Goal: Task Accomplishment & Management: Complete application form

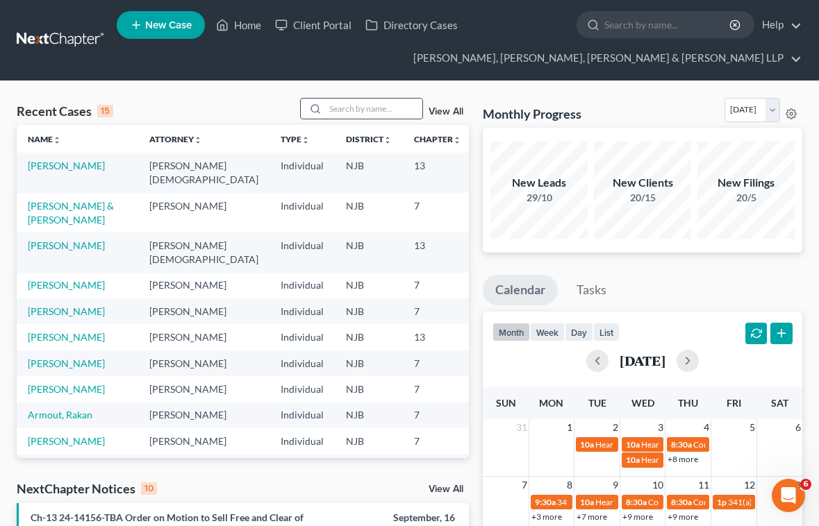
click at [377, 116] on input "search" at bounding box center [373, 109] width 97 height 20
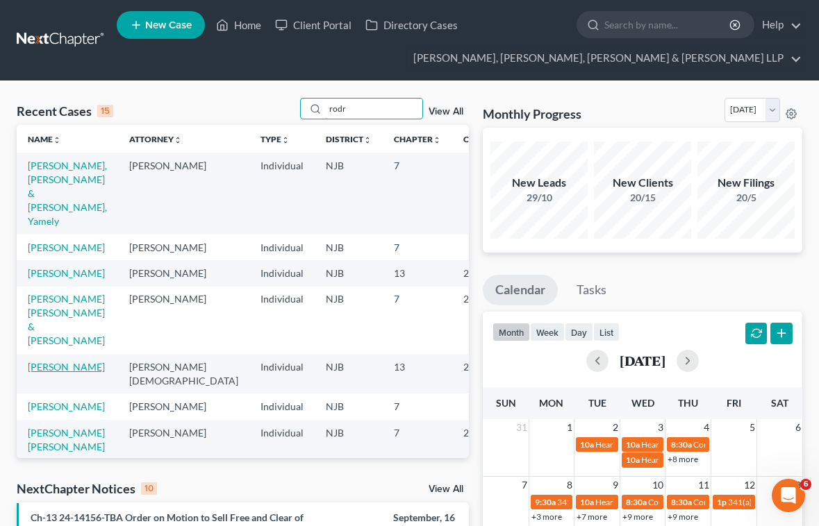
type input "rodr"
click at [53, 373] on link "[PERSON_NAME]" at bounding box center [66, 367] width 77 height 12
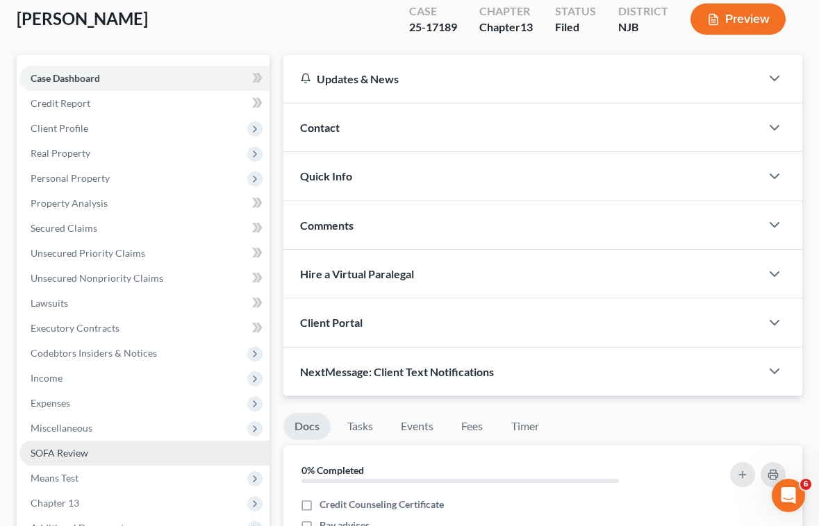
scroll to position [139, 0]
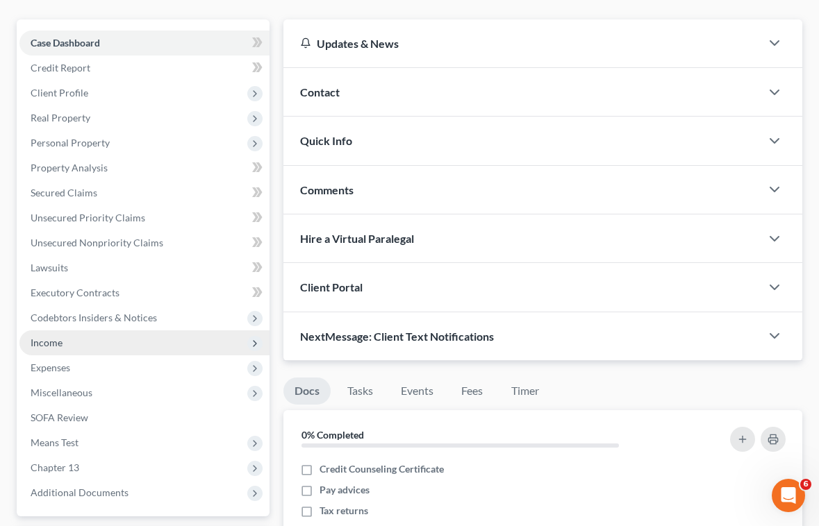
click at [51, 339] on span "Income" at bounding box center [47, 343] width 32 height 12
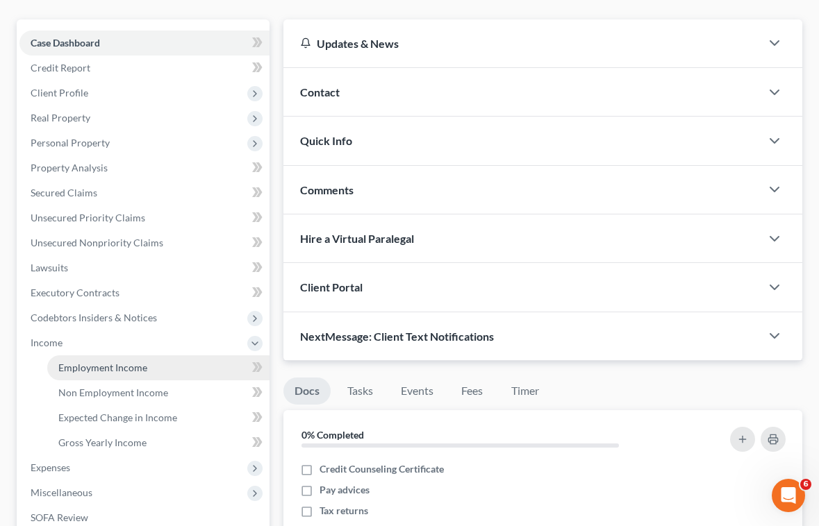
click at [82, 368] on span "Employment Income" at bounding box center [102, 368] width 89 height 12
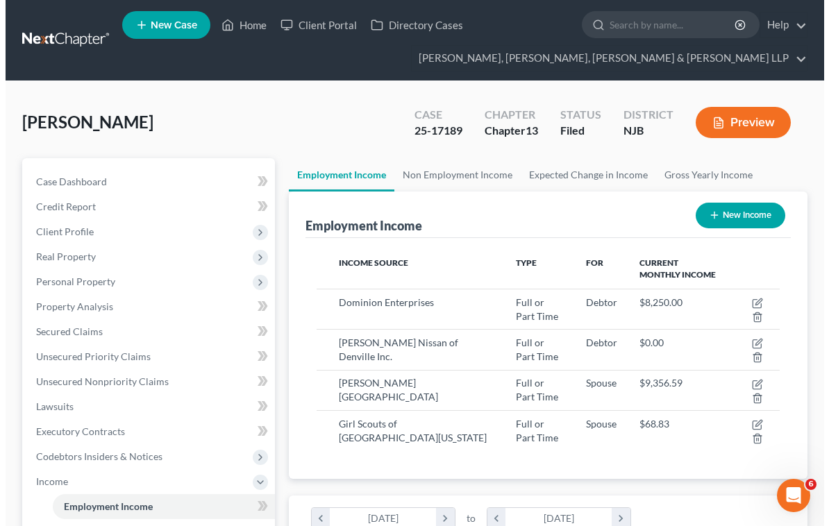
scroll to position [231, 492]
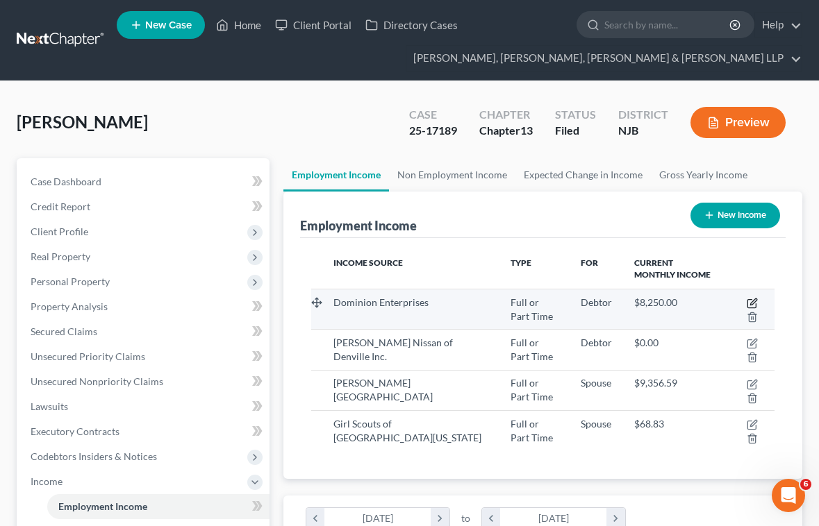
click at [755, 304] on icon "button" at bounding box center [751, 304] width 8 height 8
select select "0"
select select "48"
select select "0"
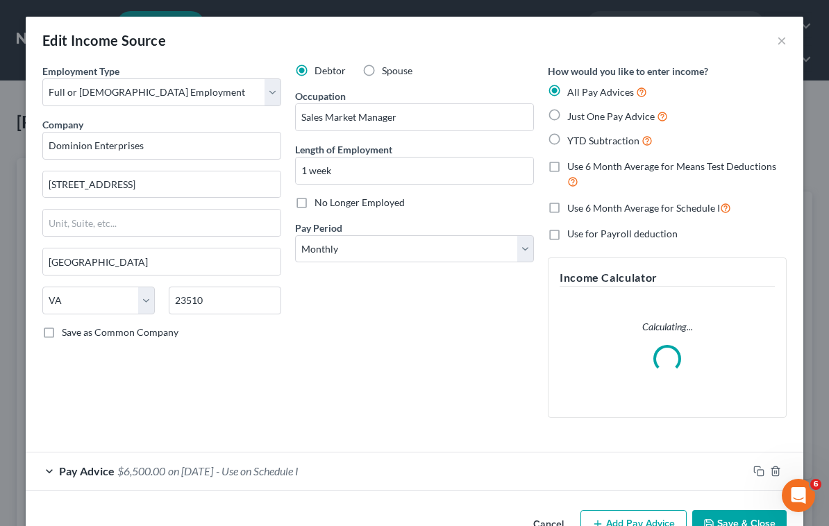
scroll to position [40, 0]
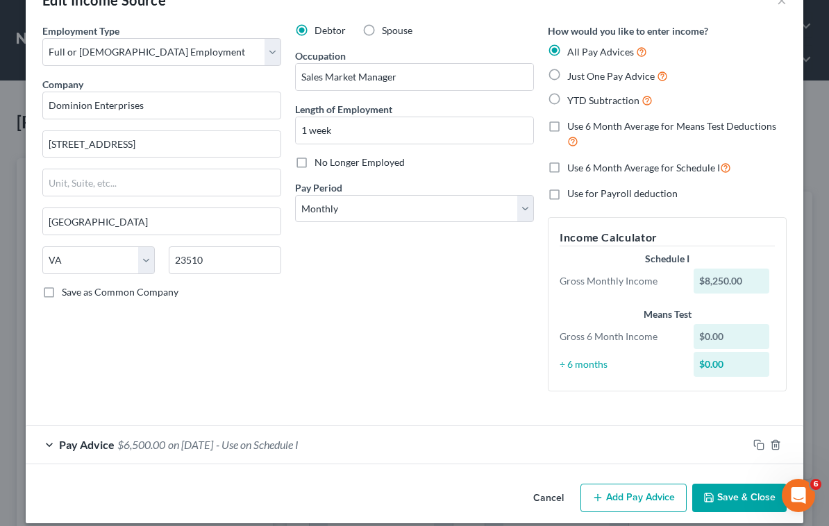
click at [370, 455] on div "Pay Advice $6,500.00 on [DATE] - Use on Schedule I" at bounding box center [387, 444] width 722 height 37
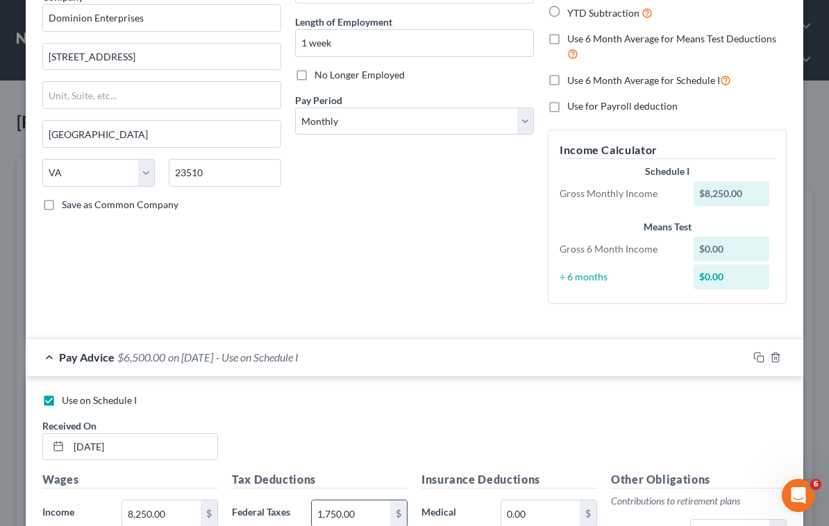
scroll to position [249, 0]
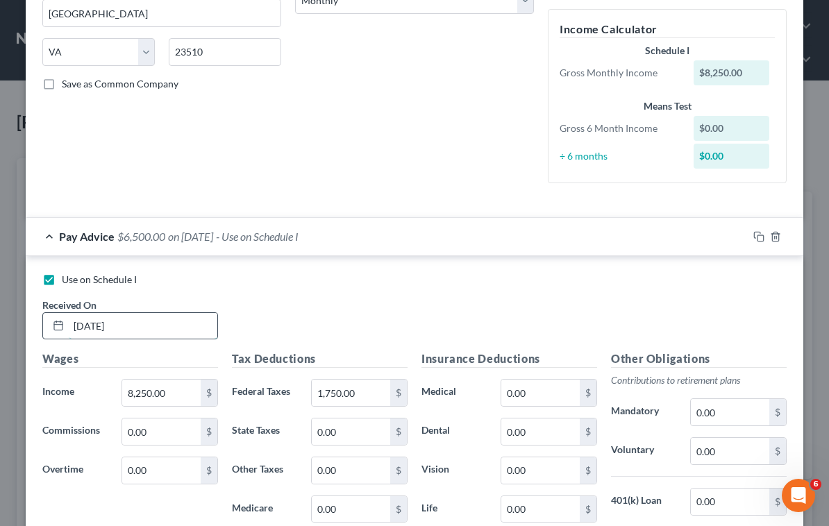
click at [144, 330] on input "[DATE]" at bounding box center [143, 326] width 149 height 26
drag, startPoint x: 140, startPoint y: 326, endPoint x: 46, endPoint y: 352, distance: 97.9
click at [46, 352] on div "Use on Schedule I Received On * [DATE] Wages Income * 8,250.00 $ Commissions 0.…" at bounding box center [414, 468] width 744 height 390
type input "[DATE]"
drag, startPoint x: 608, startPoint y: 315, endPoint x: 593, endPoint y: 324, distance: 17.5
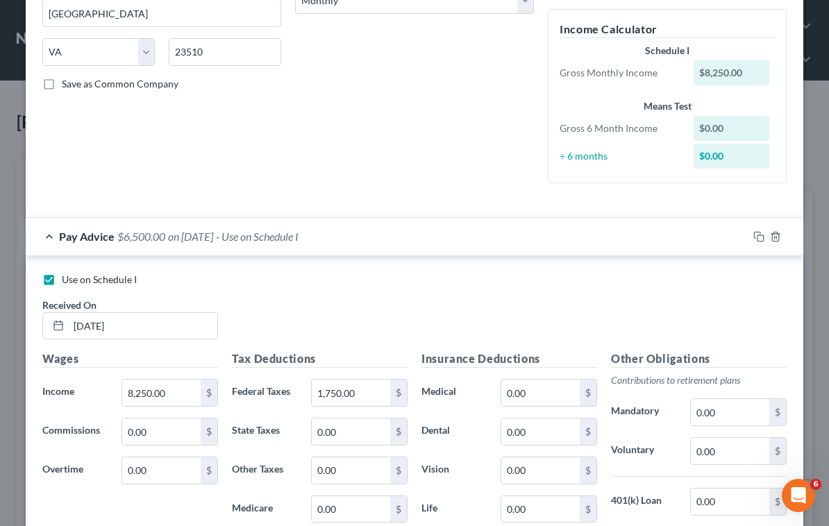
click at [608, 315] on div "Use on Schedule I Received On * [DATE]" at bounding box center [414, 312] width 758 height 78
click at [190, 393] on input "8,250.00" at bounding box center [161, 393] width 78 height 26
click at [539, 303] on div "Use on Schedule I Received On * [DATE]" at bounding box center [414, 312] width 758 height 78
drag, startPoint x: 596, startPoint y: 308, endPoint x: 570, endPoint y: 335, distance: 37.3
click at [594, 311] on div "Use on Schedule I Received On * [DATE]" at bounding box center [414, 312] width 758 height 78
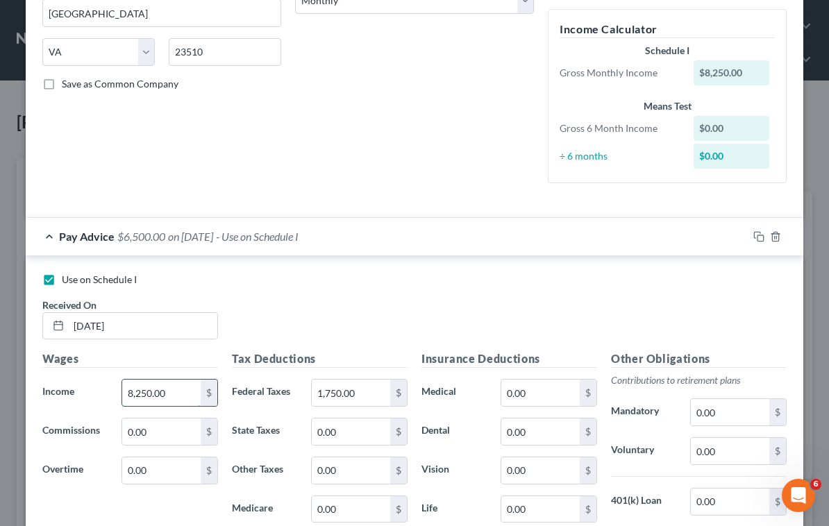
click at [190, 396] on input "8,250.00" at bounding box center [161, 393] width 78 height 26
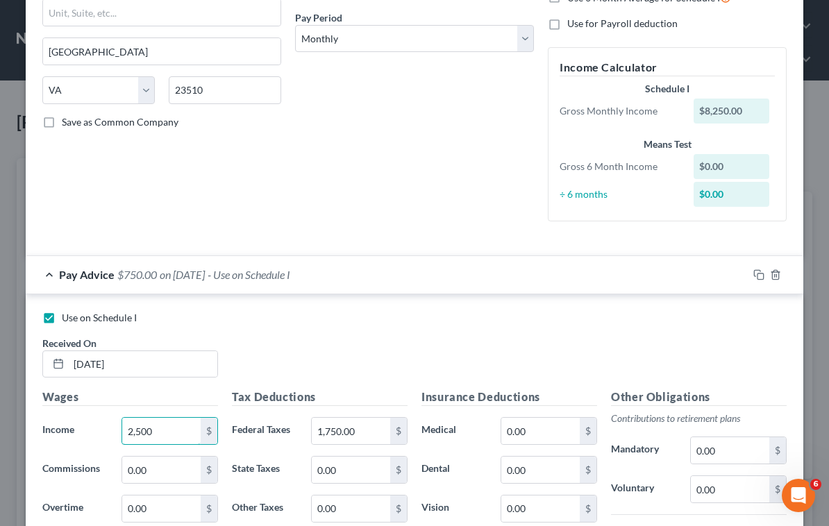
scroll to position [110, 0]
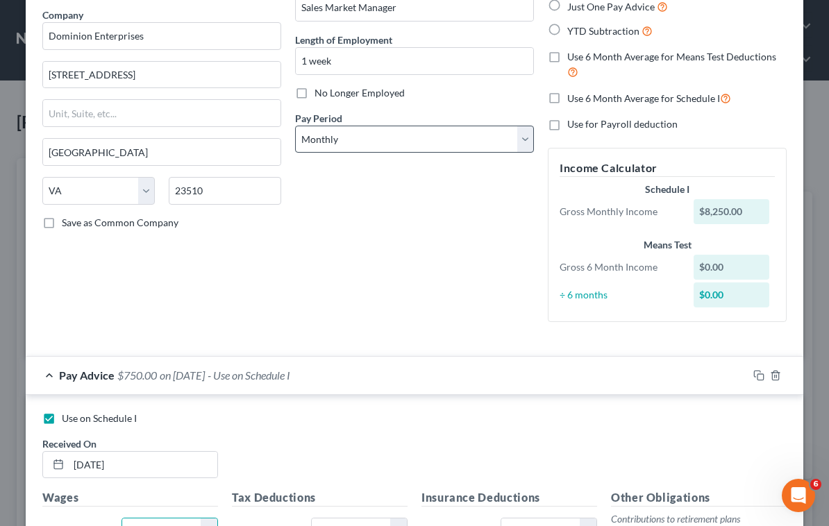
type input "2,500"
click at [342, 137] on select "Select Monthly Twice Monthly Every Other Week Weekly" at bounding box center [414, 140] width 239 height 28
select select "2"
click at [295, 126] on select "Select Monthly Twice Monthly Every Other Week Weekly" at bounding box center [414, 140] width 239 height 28
click at [276, 317] on div "Employment Type * Select Full or [DEMOGRAPHIC_DATA] Employment Self Employment …" at bounding box center [161, 143] width 253 height 379
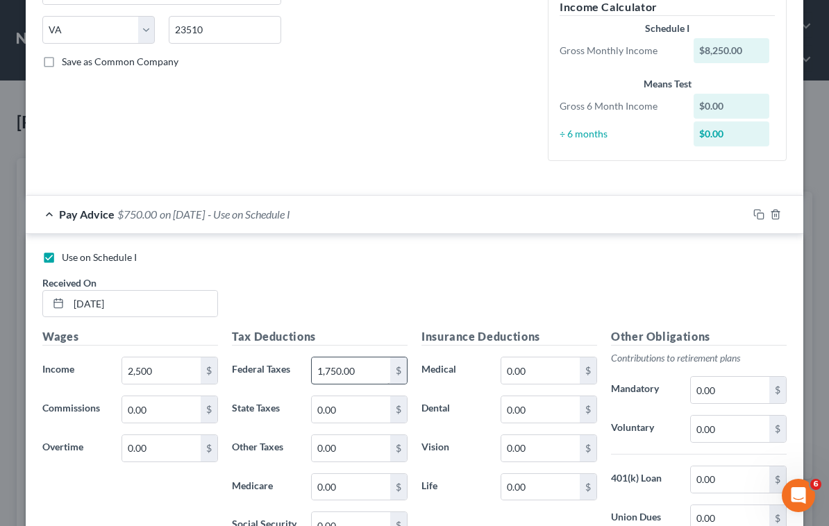
scroll to position [318, 0]
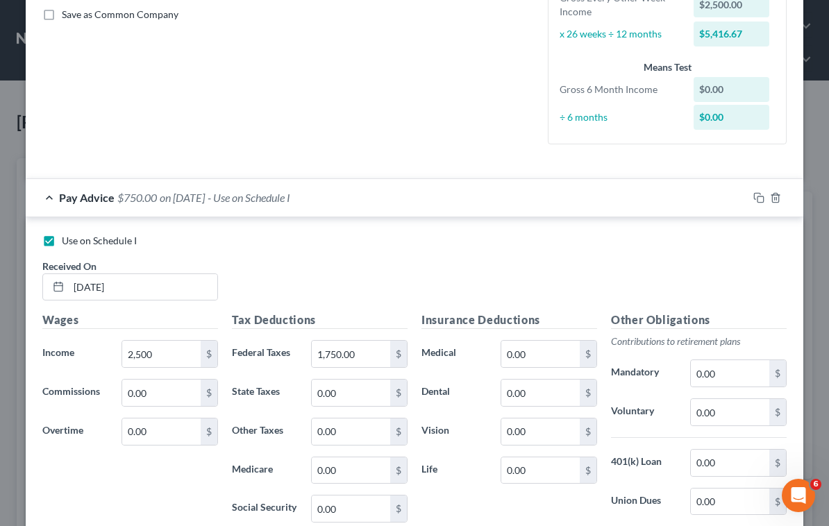
click at [583, 292] on div "Use on Schedule I Received On * [DATE]" at bounding box center [414, 273] width 758 height 78
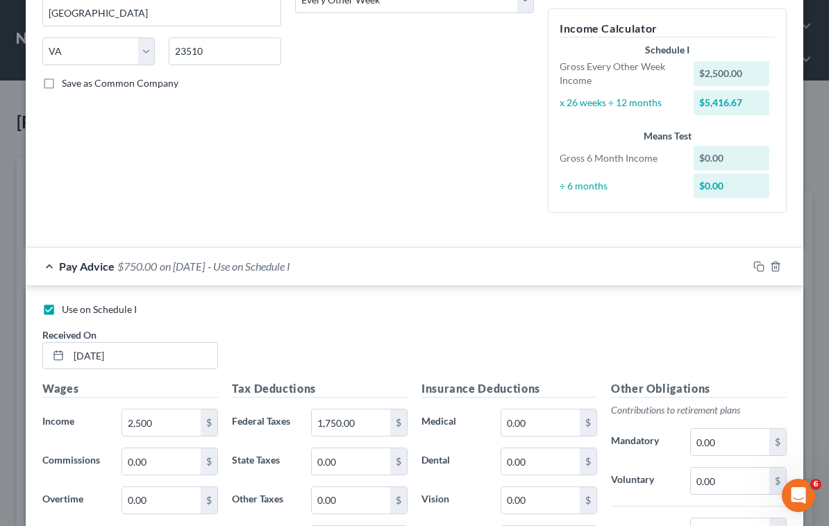
scroll to position [249, 0]
click at [351, 349] on div "Use on Schedule I Received On * [DATE]" at bounding box center [414, 342] width 758 height 78
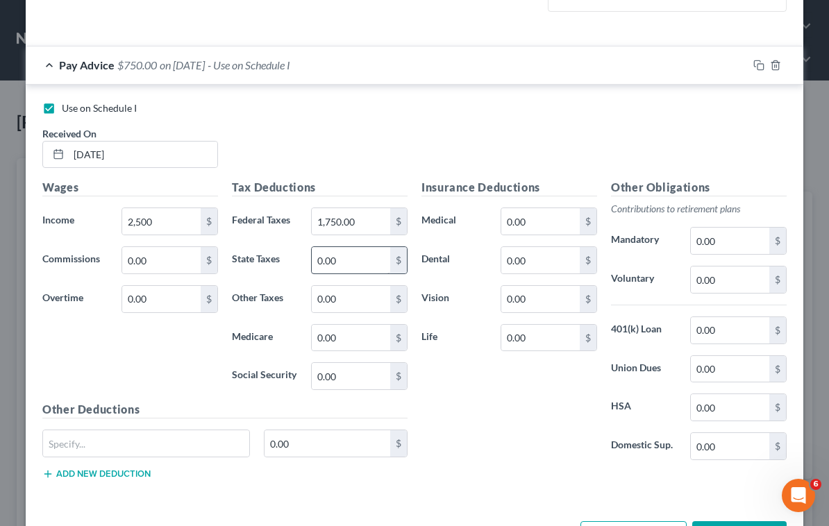
scroll to position [457, 0]
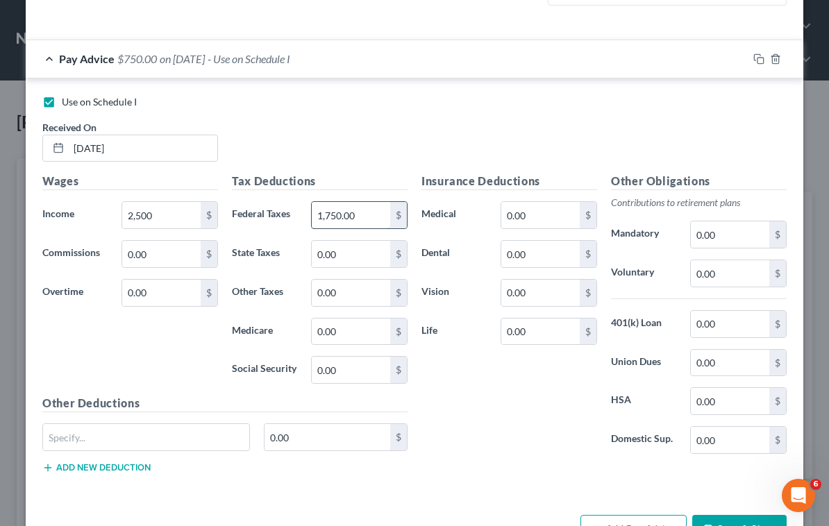
click at [362, 221] on input "1,750.00" at bounding box center [351, 215] width 78 height 26
type input "3"
type input "227.46"
click at [363, 344] on input "0.00" at bounding box center [351, 332] width 78 height 26
type input "36.25"
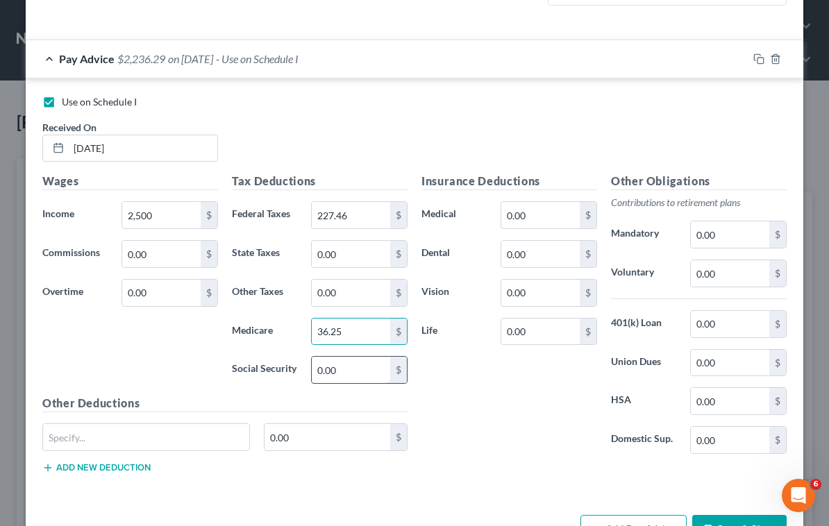
click at [365, 372] on input "0.00" at bounding box center [351, 370] width 78 height 26
type input "155.00"
click at [344, 256] on input "0.00" at bounding box center [351, 254] width 78 height 26
type input "107.88"
click at [99, 327] on div "Wages Income * 2,500 $ Commissions 0.00 $ Overtime 0.00 $" at bounding box center [130, 284] width 190 height 222
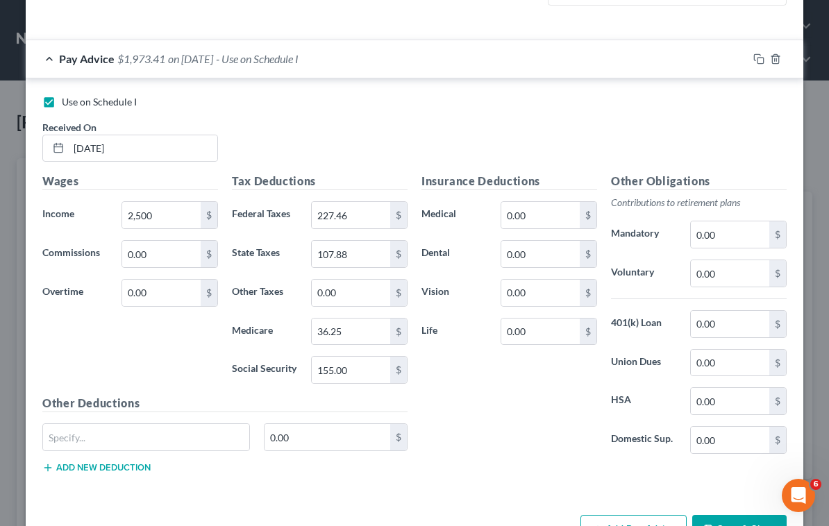
click at [552, 412] on div "Insurance Deductions Medical 0.00 $ Dental 0.00 $ Vision 0.00 $ Life 0.00 $" at bounding box center [510, 319] width 190 height 292
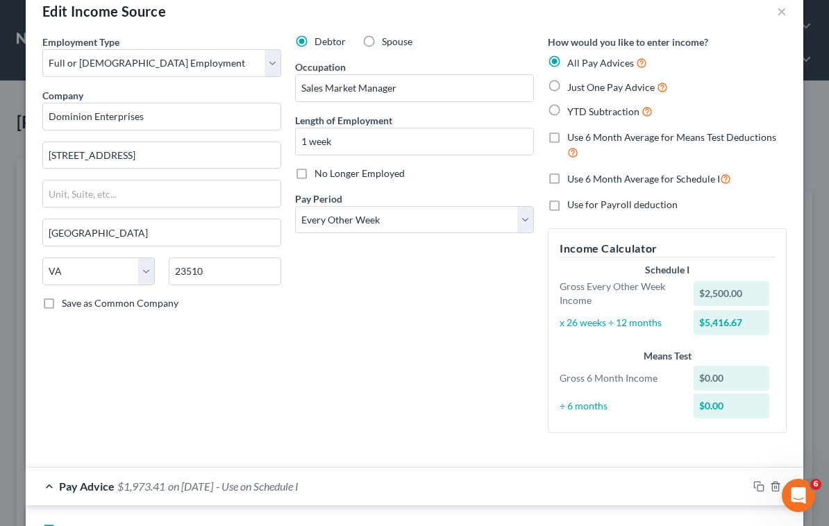
scroll to position [0, 0]
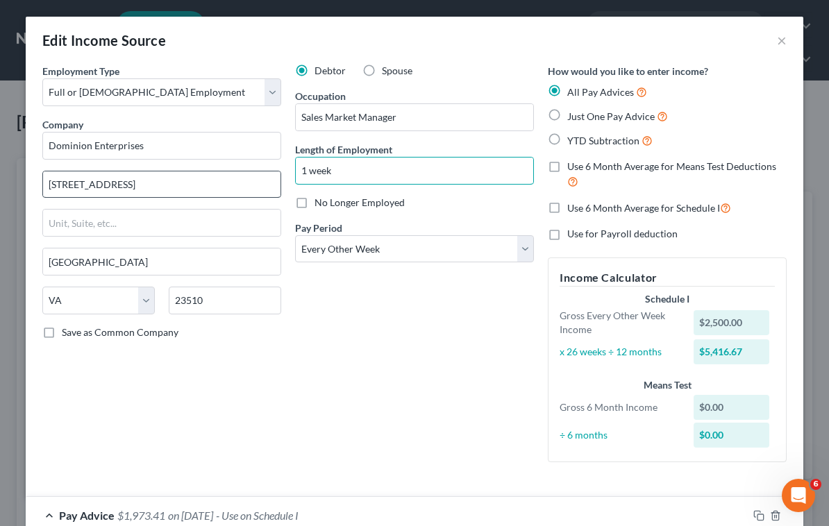
drag, startPoint x: 326, startPoint y: 169, endPoint x: 271, endPoint y: 174, distance: 55.0
click at [271, 174] on div "Employment Type * Select Full or [DEMOGRAPHIC_DATA] Employment Self Employment …" at bounding box center [414, 274] width 758 height 421
type input "1 month"
click at [371, 372] on div "Debtor Spouse Occupation Sales Market Manager Length of Employment 1 month No L…" at bounding box center [414, 269] width 253 height 410
click at [463, 340] on div "Debtor Spouse Occupation Sales Market Manager Length of Employment 1 month No L…" at bounding box center [414, 269] width 253 height 410
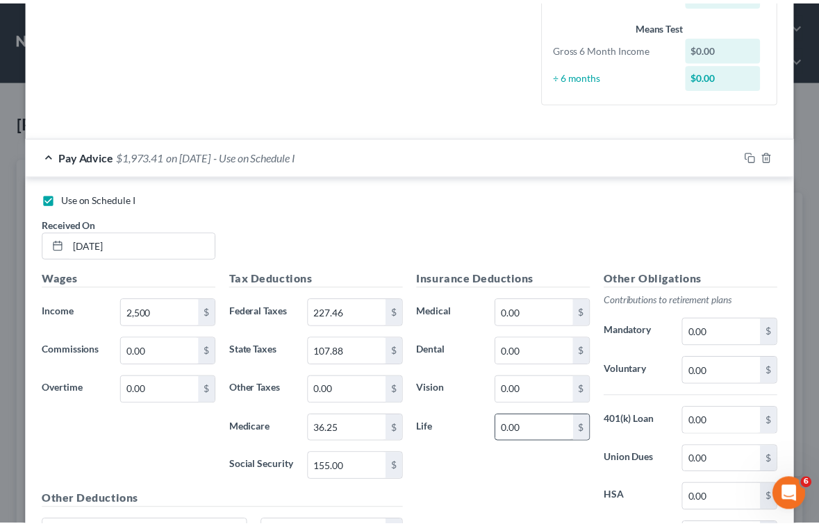
scroll to position [503, 0]
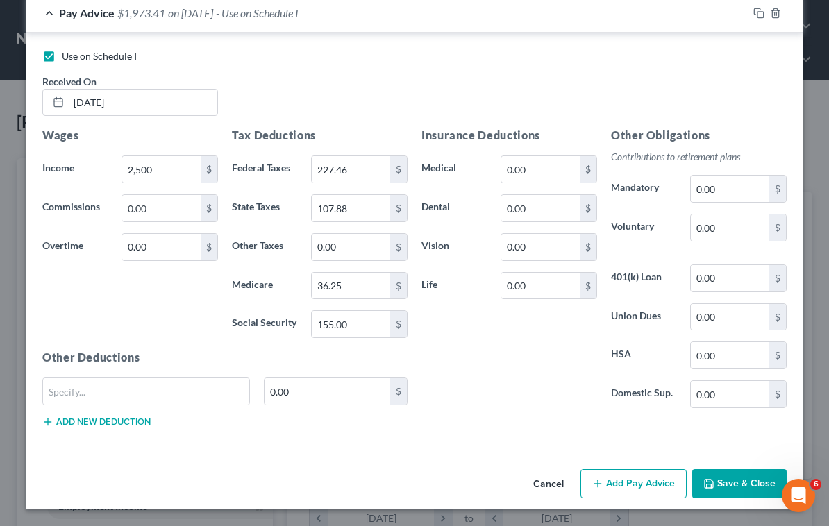
click at [739, 477] on button "Save & Close" at bounding box center [739, 483] width 94 height 29
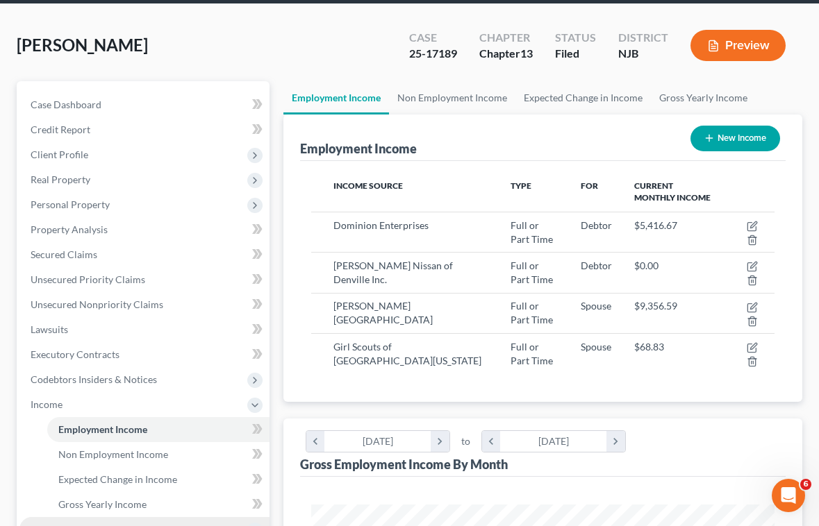
scroll to position [208, 0]
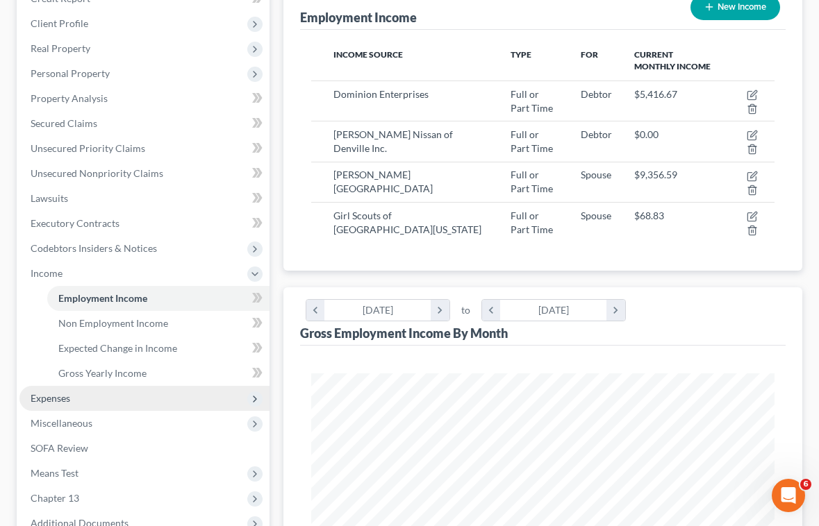
click at [59, 400] on span "Expenses" at bounding box center [51, 398] width 40 height 12
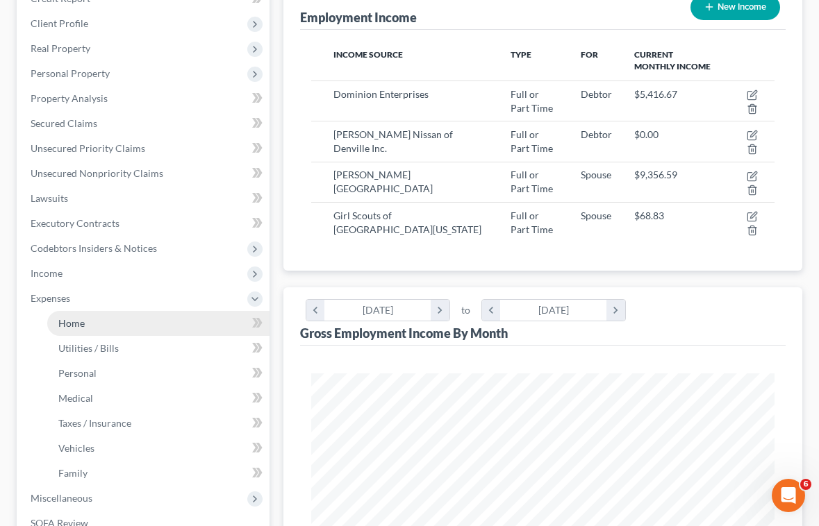
click at [76, 325] on span "Home" at bounding box center [71, 323] width 26 height 12
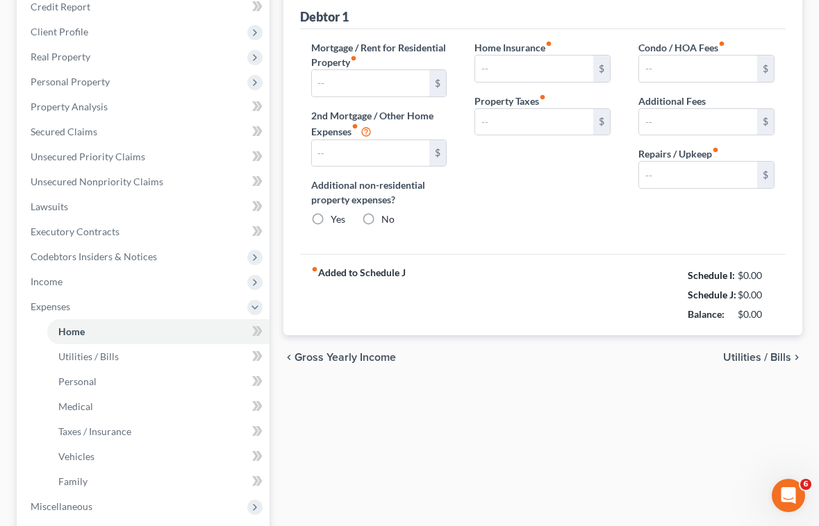
type input "2,933.71"
type input "0.00"
radio input "true"
type input "0.00"
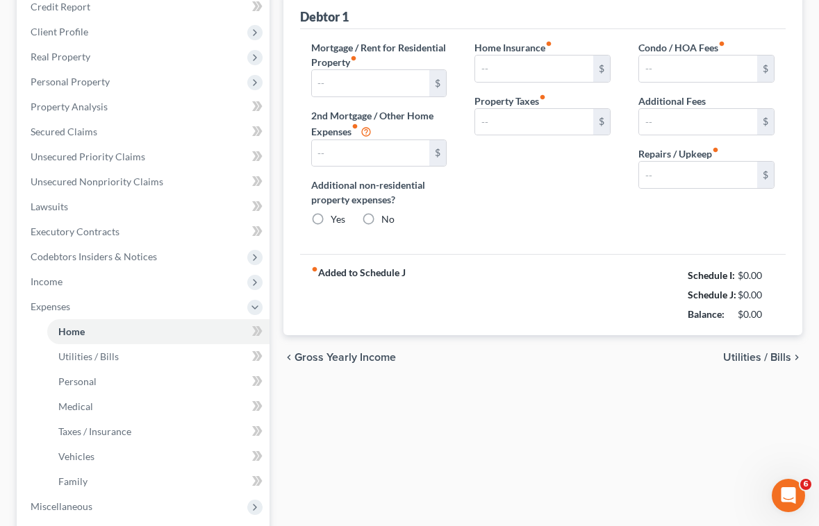
type input "0.00"
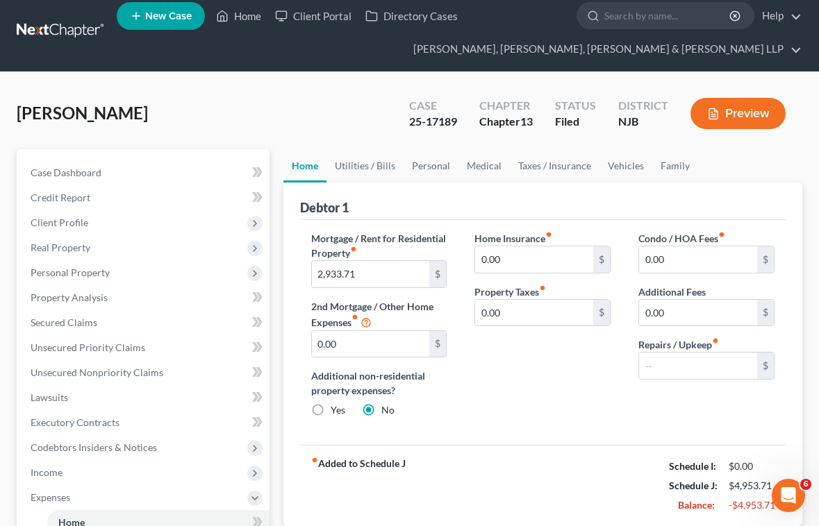
scroll to position [139, 0]
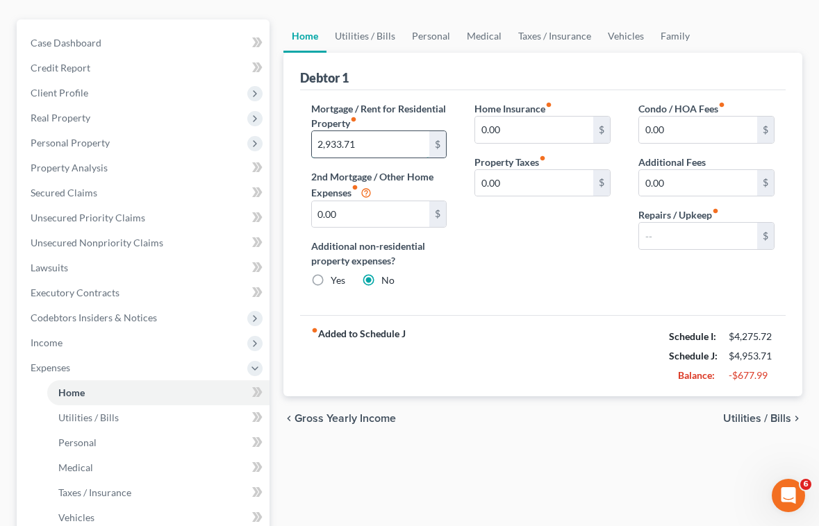
click at [367, 140] on input "2,933.71" at bounding box center [371, 144] width 118 height 26
click at [458, 267] on div "Mortgage / Rent for Residential Property fiber_manual_record $ 2nd Mortgage / O…" at bounding box center [379, 200] width 164 height 198
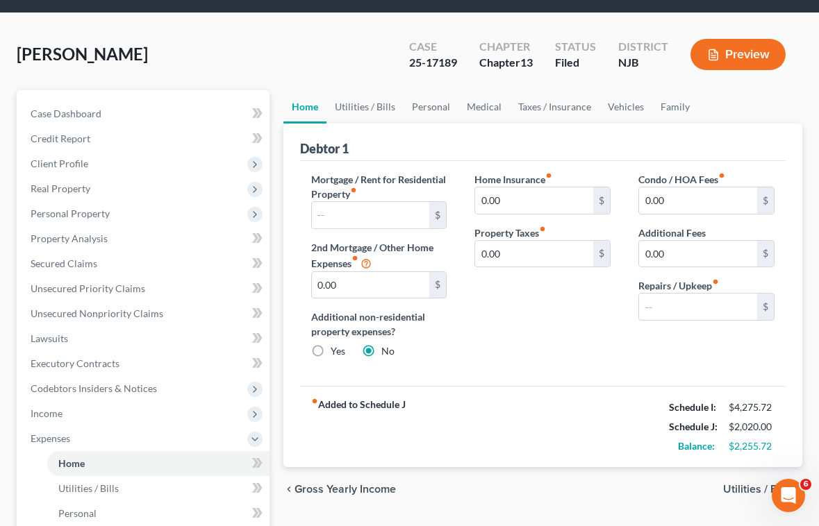
scroll to position [0, 0]
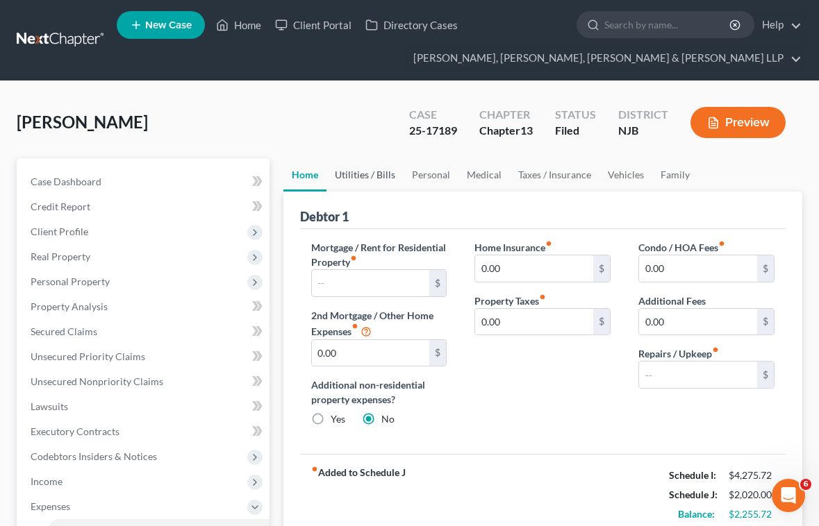
click at [358, 169] on link "Utilities / Bills" at bounding box center [364, 174] width 77 height 33
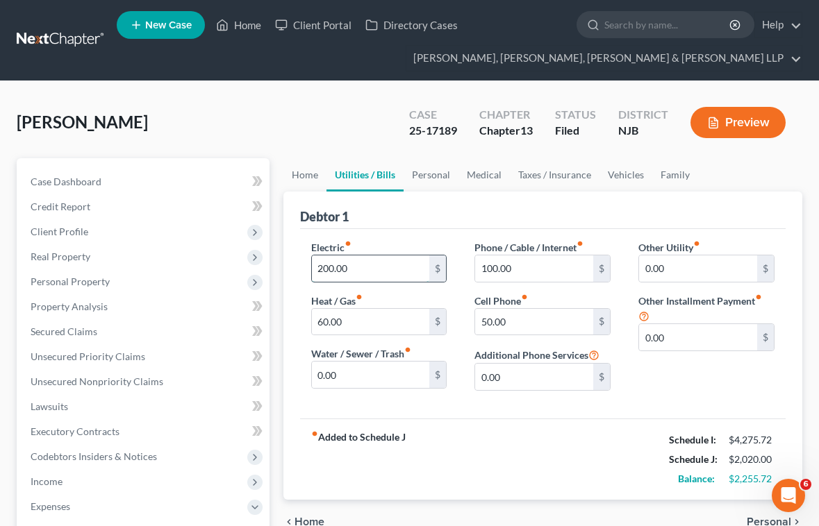
click at [365, 267] on input "200.00" at bounding box center [371, 269] width 118 height 26
type input "100"
click at [362, 371] on input "0.00" at bounding box center [371, 375] width 118 height 26
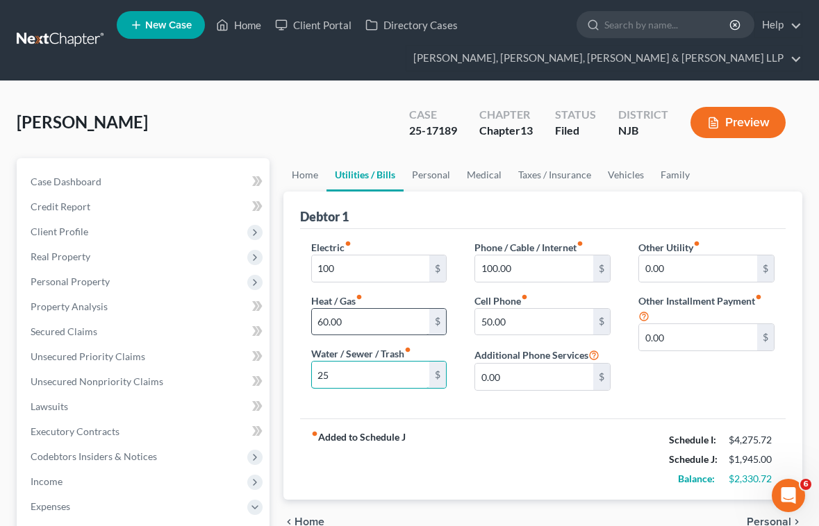
type input "25"
click at [362, 323] on input "60.00" at bounding box center [371, 322] width 118 height 26
type input "300"
click at [458, 428] on div "fiber_manual_record Added to Schedule J Schedule I: $4,275.72 Schedule J: $2,18…" at bounding box center [542, 459] width 485 height 81
click at [301, 178] on link "Home" at bounding box center [304, 174] width 43 height 33
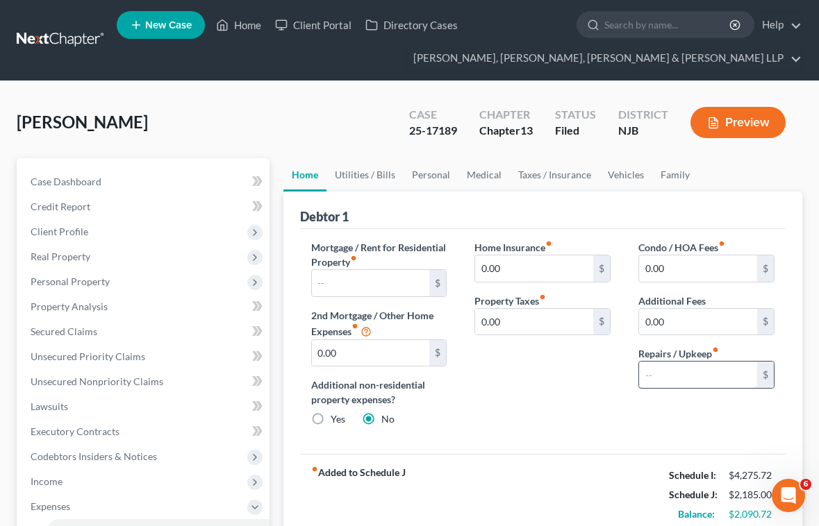
click at [702, 375] on input "text" at bounding box center [698, 375] width 118 height 26
type input "500"
click at [362, 173] on link "Utilities / Bills" at bounding box center [364, 174] width 77 height 33
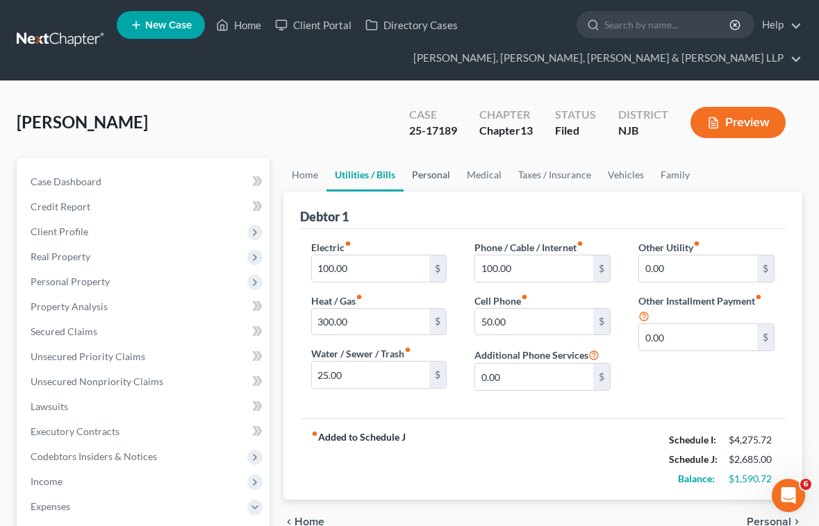
click at [426, 178] on link "Personal" at bounding box center [430, 174] width 55 height 33
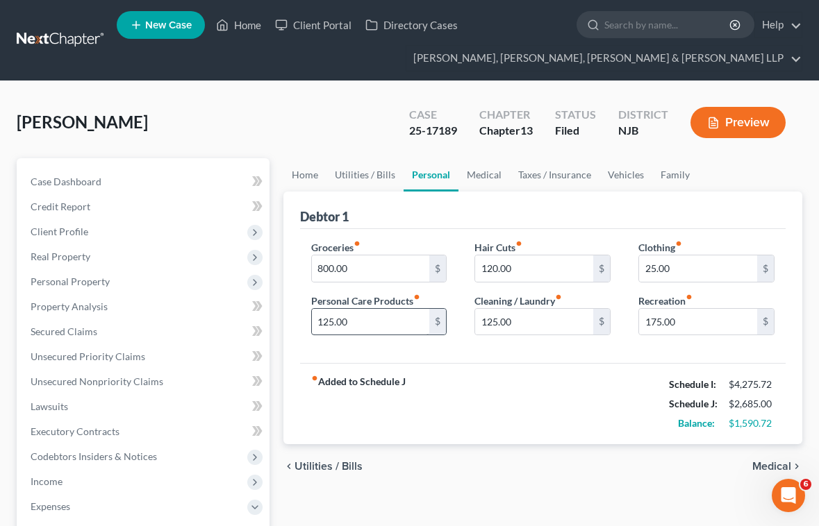
drag, startPoint x: 318, startPoint y: 138, endPoint x: 349, endPoint y: 312, distance: 177.1
click at [318, 138] on div "[PERSON_NAME] Upgraded Case 25-17189 Chapter Chapter 13 Status [GEOGRAPHIC_DATA…" at bounding box center [409, 128] width 785 height 60
click at [353, 274] on input "800.00" at bounding box center [371, 269] width 118 height 26
type input "650"
click at [481, 390] on div "fiber_manual_record Added to Schedule J Schedule I: $4,275.72 Schedule J: $2,53…" at bounding box center [542, 403] width 485 height 81
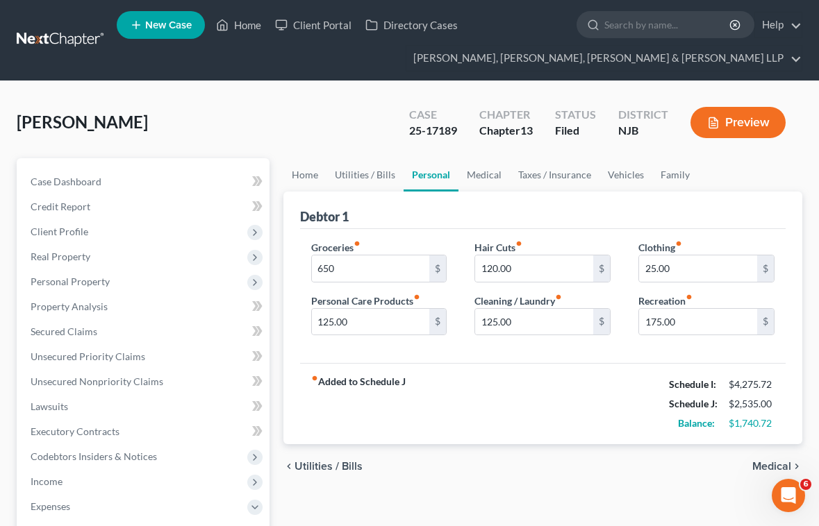
click at [250, 110] on div "[PERSON_NAME] Upgraded Case 25-17189 Chapter Chapter 13 Status [GEOGRAPHIC_DATA…" at bounding box center [409, 128] width 785 height 60
click at [676, 180] on link "Family" at bounding box center [675, 174] width 46 height 33
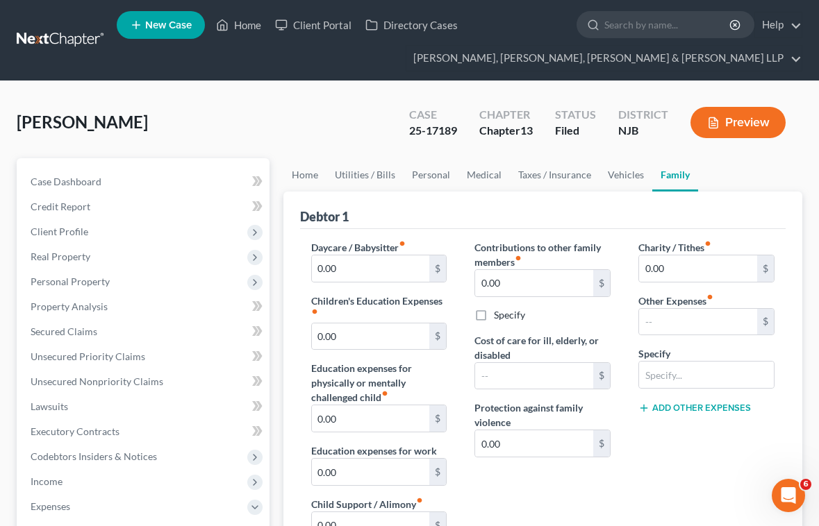
click at [720, 231] on div "Daycare / Babysitter fiber_manual_record 0.00 $ Children's Education Expenses f…" at bounding box center [542, 466] width 485 height 474
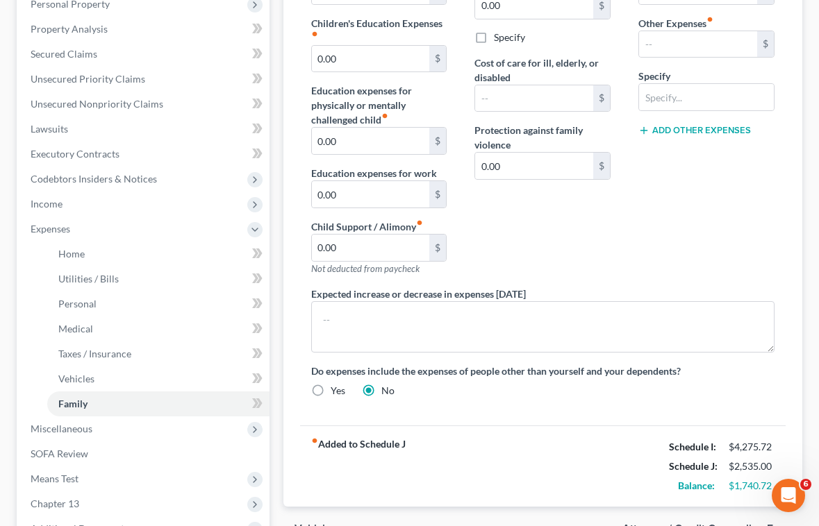
scroll to position [139, 0]
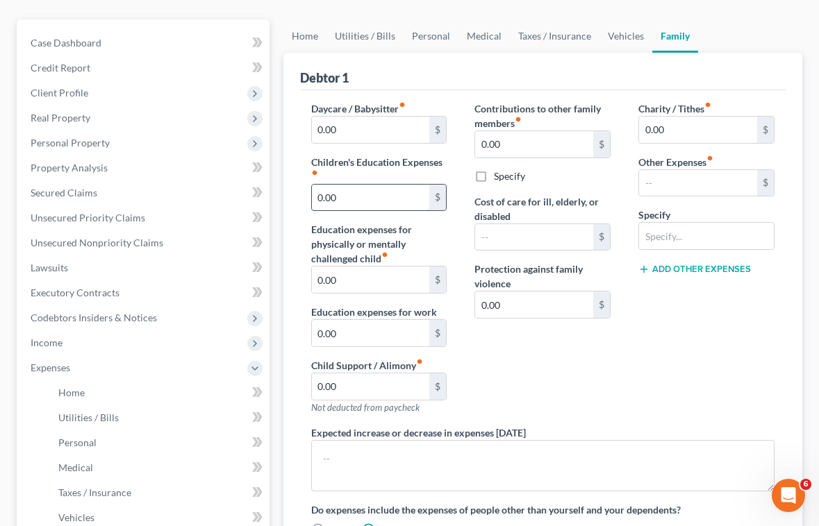
click at [364, 198] on input "0.00" at bounding box center [371, 198] width 118 height 26
type input "1,238.33"
click at [546, 362] on div "Contributions to other family members fiber_manual_record 0.00 $ Specify Cost o…" at bounding box center [542, 263] width 164 height 324
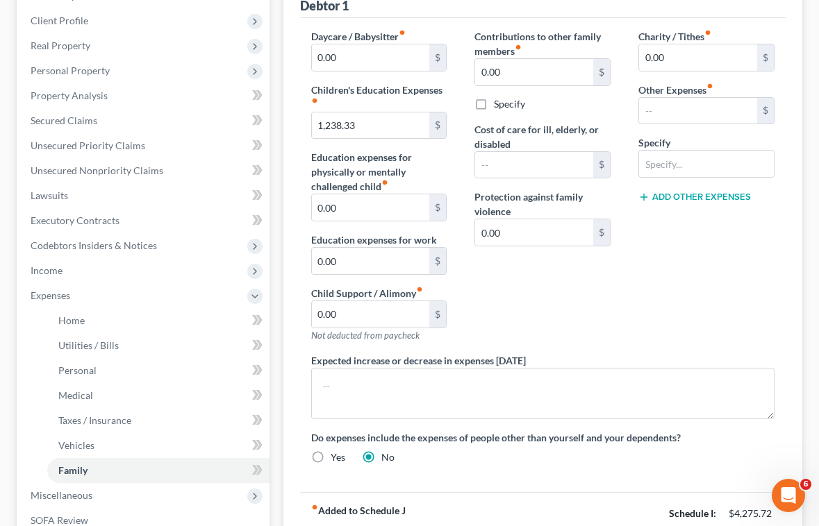
scroll to position [417, 0]
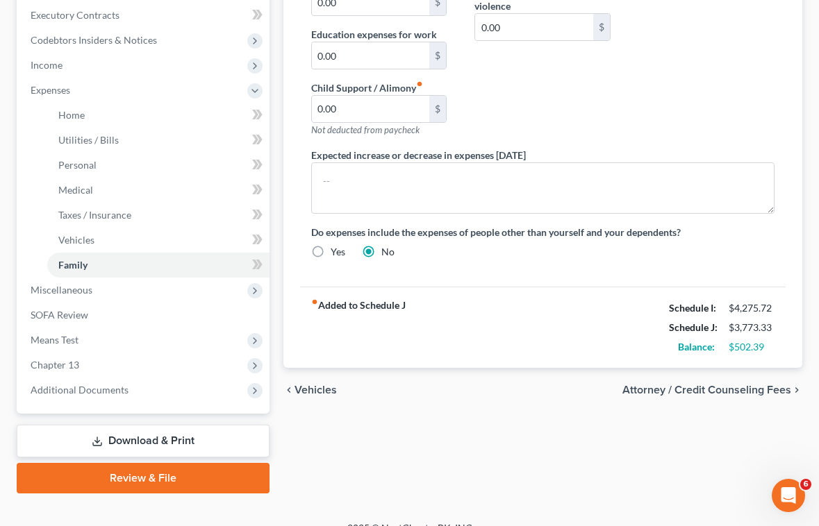
click at [524, 395] on div "chevron_left Vehicles Attorney / Credit Counseling Fees chevron_right" at bounding box center [542, 390] width 519 height 44
click at [70, 366] on span "Chapter 13" at bounding box center [55, 365] width 49 height 12
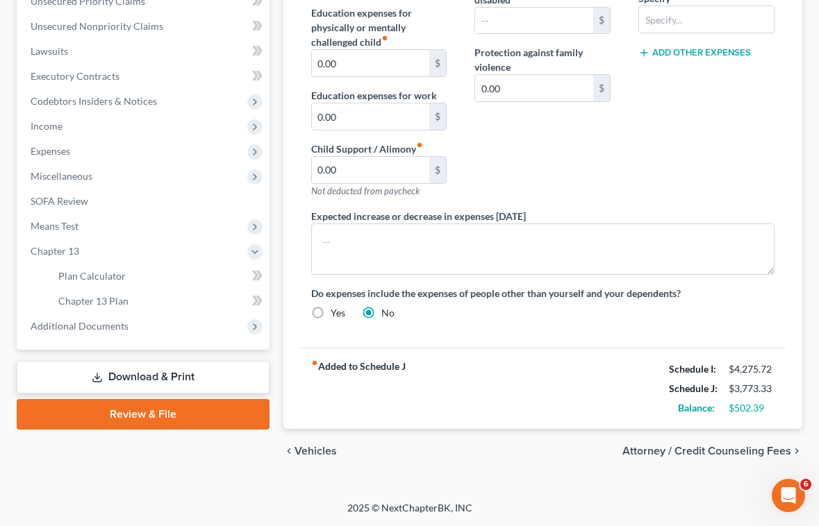
scroll to position [356, 0]
click at [93, 302] on span "Chapter 13 Plan" at bounding box center [93, 301] width 70 height 12
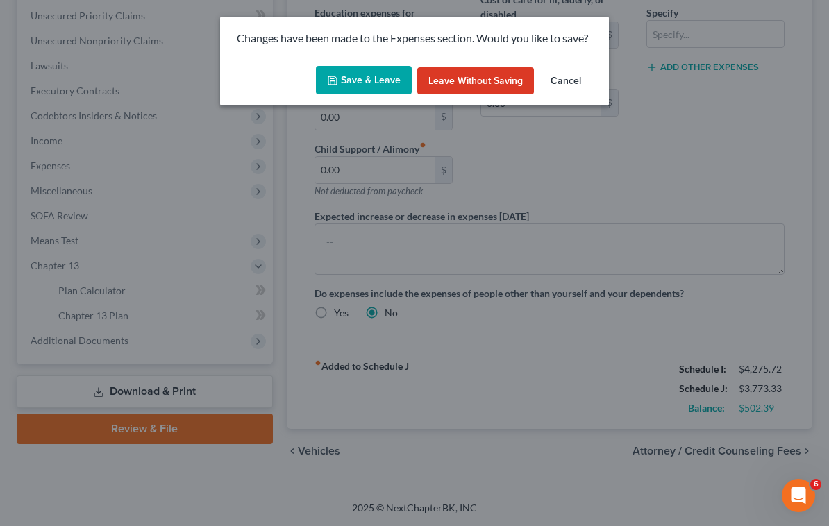
click at [346, 79] on button "Save & Leave" at bounding box center [364, 80] width 96 height 29
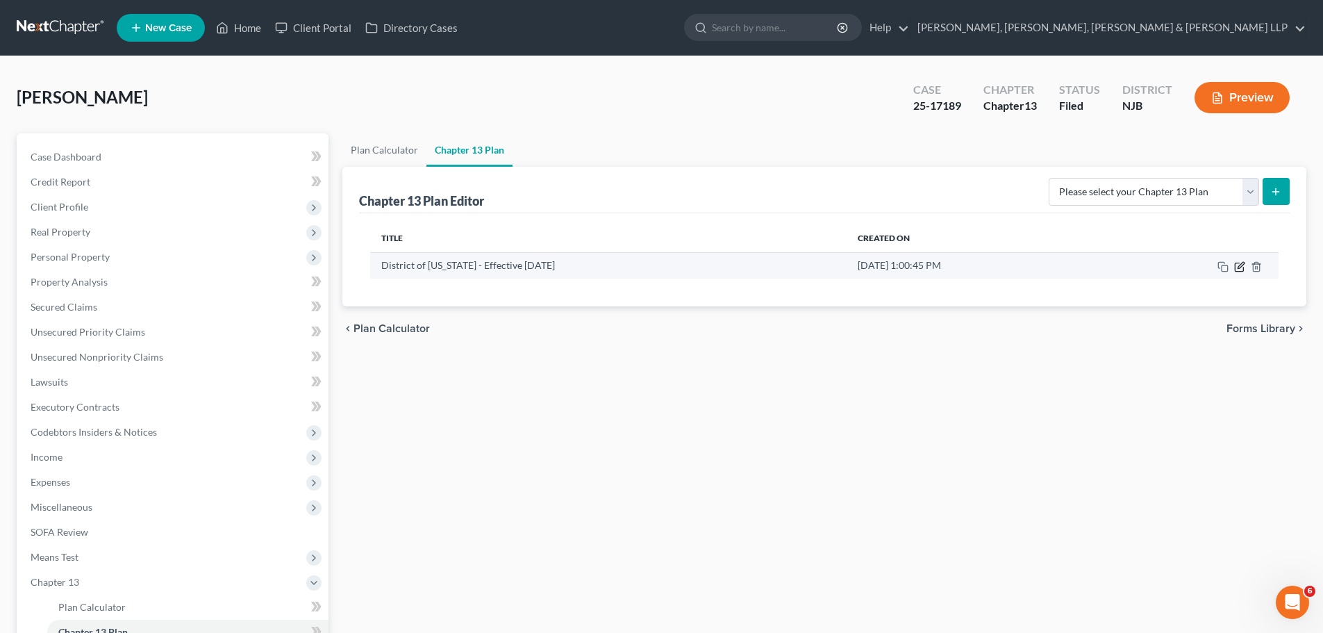
click at [818, 267] on icon "button" at bounding box center [1239, 266] width 11 height 11
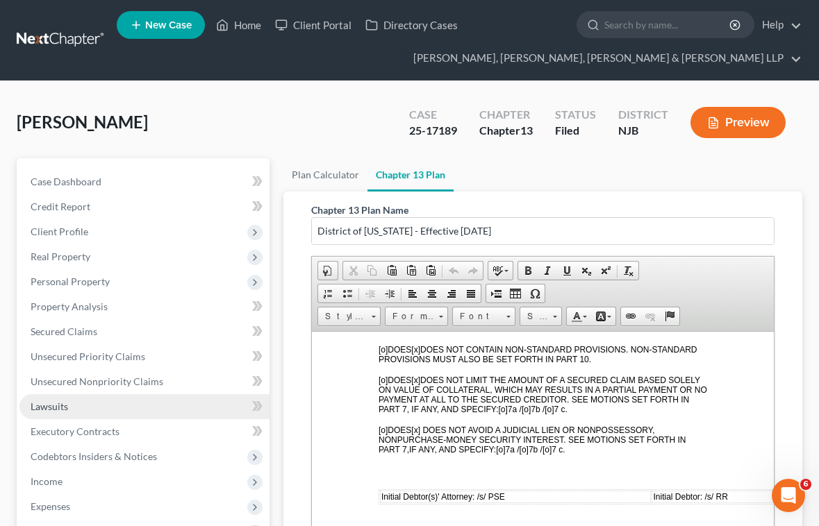
scroll to position [139, 0]
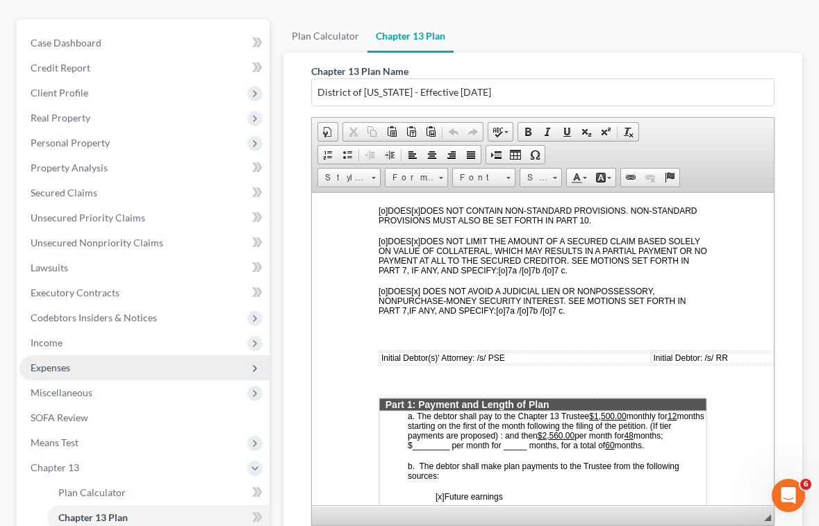
click at [67, 366] on span "Expenses" at bounding box center [51, 368] width 40 height 12
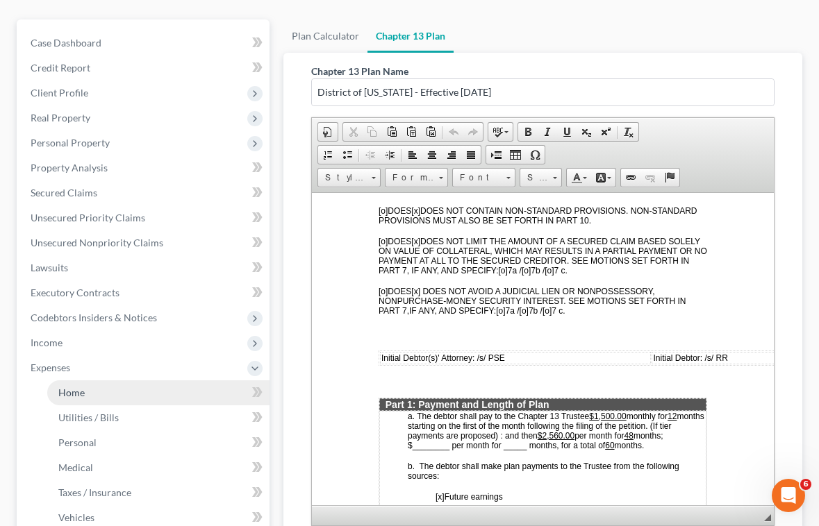
click at [67, 390] on span "Home" at bounding box center [71, 393] width 26 height 12
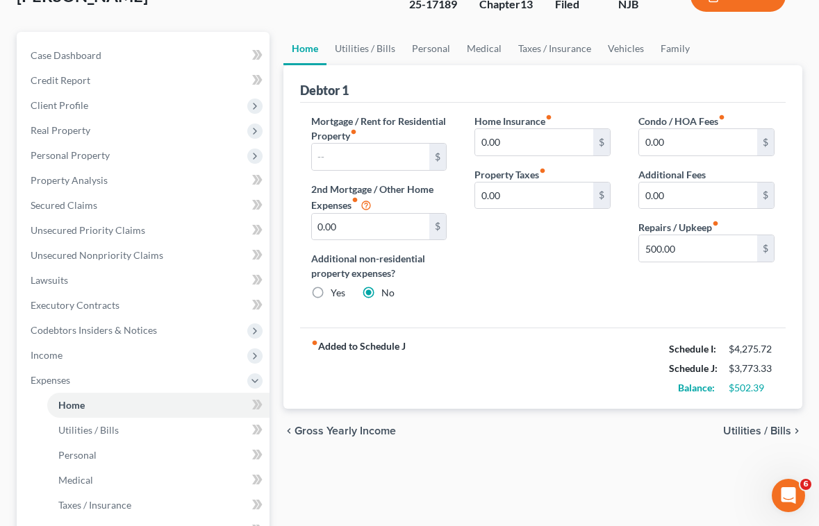
scroll to position [139, 0]
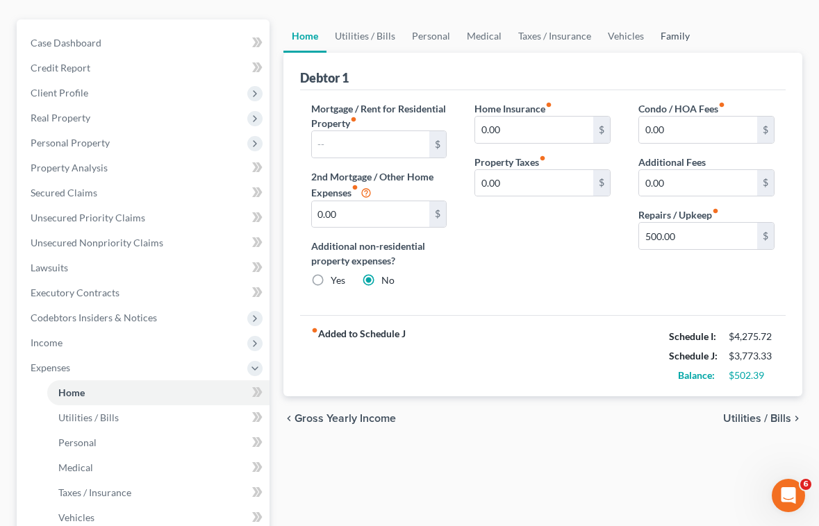
click at [670, 31] on link "Family" at bounding box center [675, 35] width 46 height 33
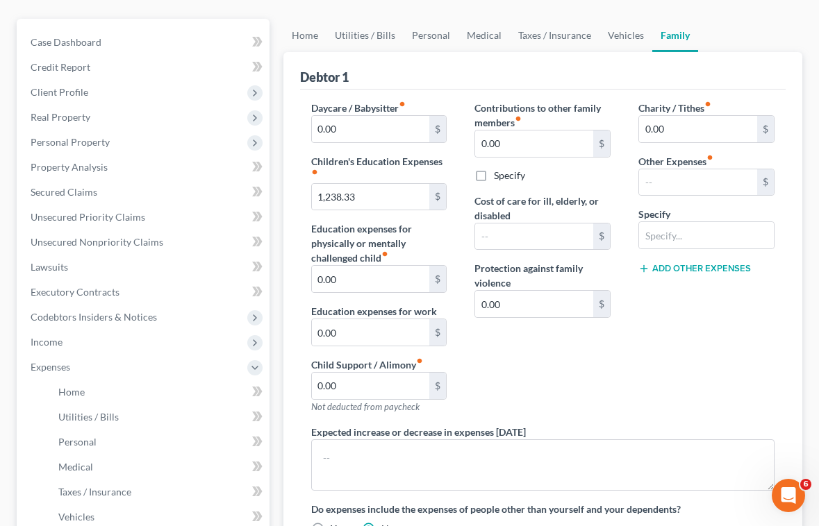
scroll to position [139, 0]
click at [308, 33] on link "Home" at bounding box center [304, 35] width 43 height 33
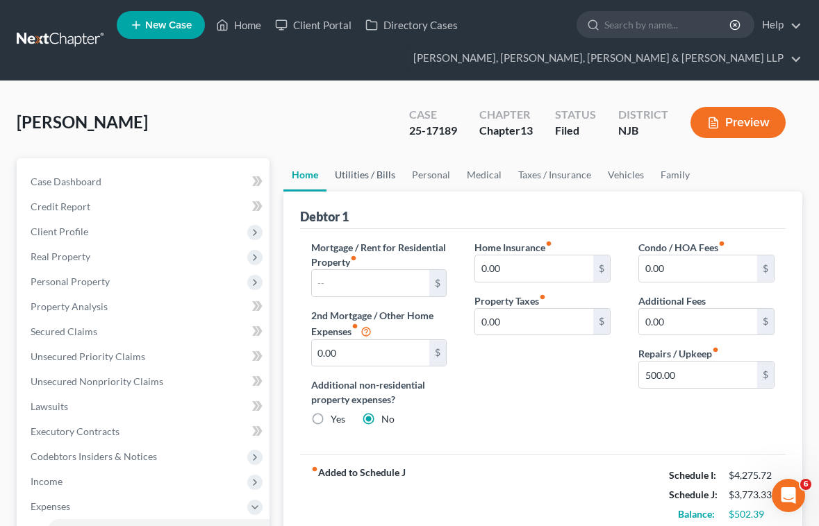
click at [368, 178] on link "Utilities / Bills" at bounding box center [364, 174] width 77 height 33
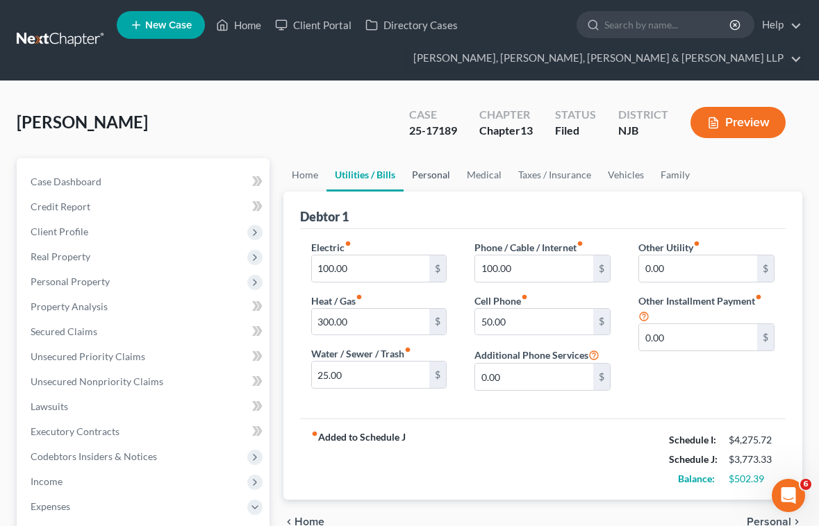
click at [433, 178] on link "Personal" at bounding box center [430, 174] width 55 height 33
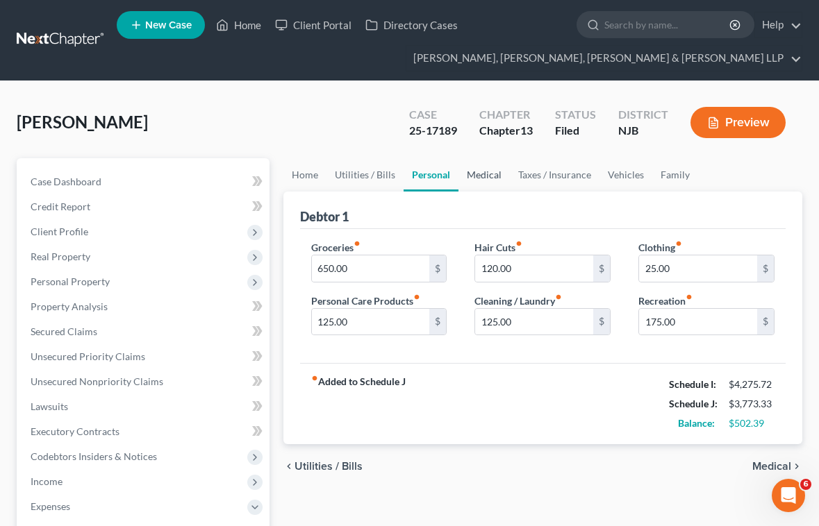
click at [476, 176] on link "Medical" at bounding box center [483, 174] width 51 height 33
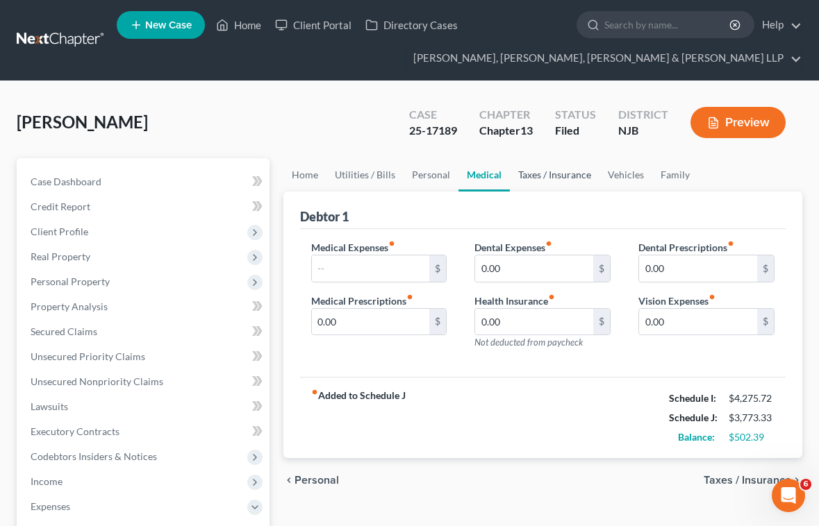
click at [526, 175] on link "Taxes / Insurance" at bounding box center [555, 174] width 90 height 33
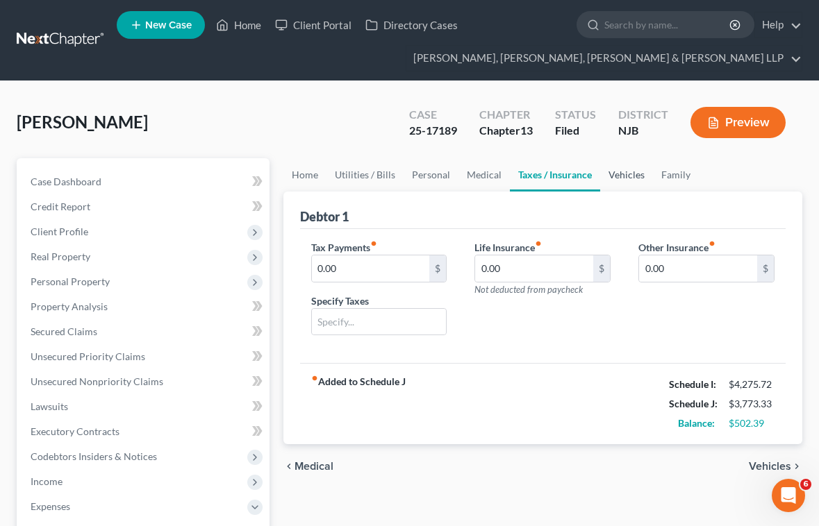
click at [614, 181] on link "Vehicles" at bounding box center [626, 174] width 53 height 33
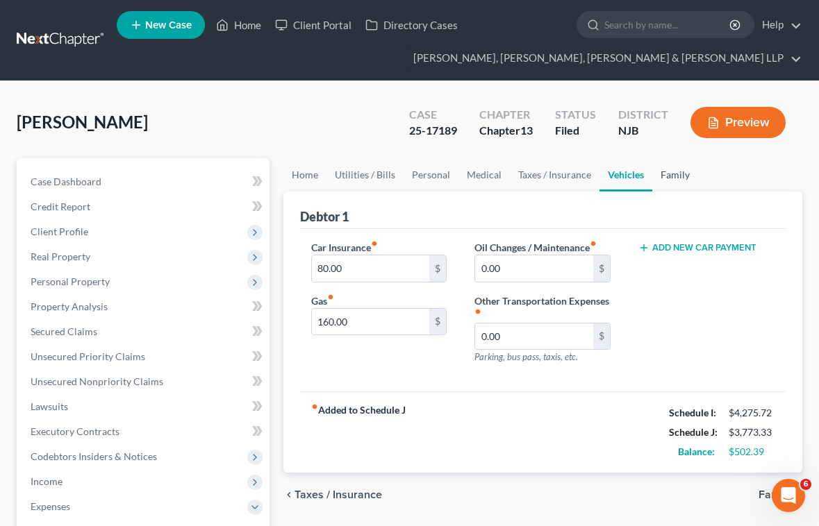
click at [665, 178] on link "Family" at bounding box center [675, 174] width 46 height 33
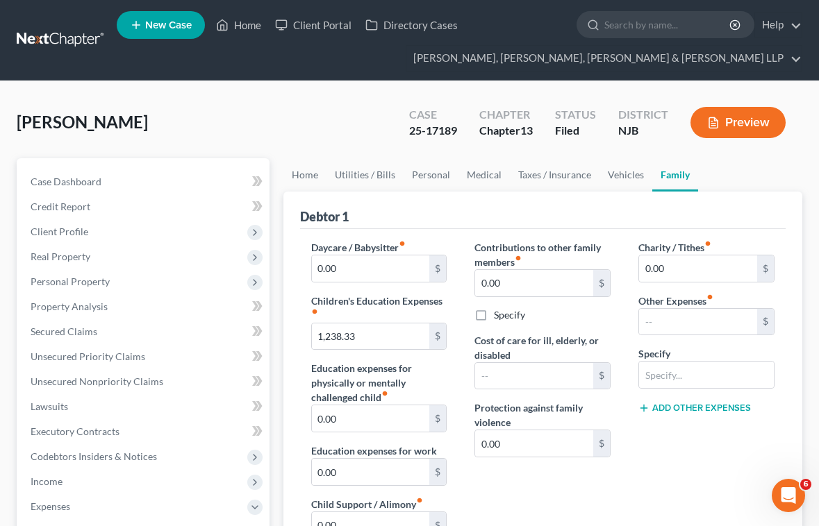
click at [373, 144] on div "[PERSON_NAME] Upgraded Case 25-17189 Chapter Chapter 13 Status [GEOGRAPHIC_DATA…" at bounding box center [409, 128] width 785 height 60
click at [259, 128] on div "[PERSON_NAME] Upgraded Case 25-17189 Chapter Chapter 13 Status [GEOGRAPHIC_DATA…" at bounding box center [409, 128] width 785 height 60
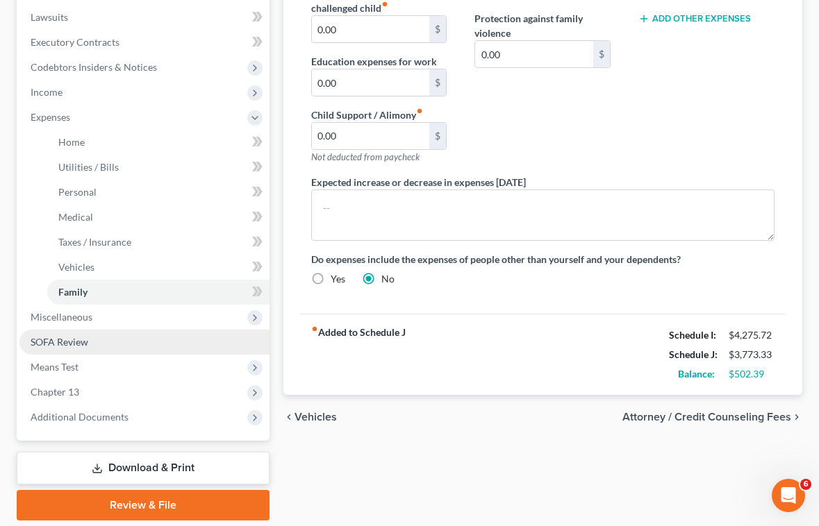
scroll to position [437, 0]
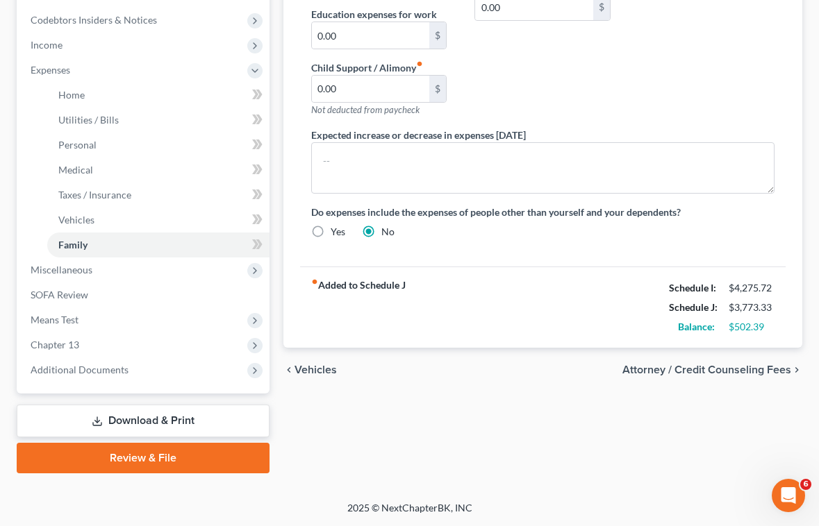
click at [119, 421] on link "Download & Print" at bounding box center [143, 421] width 253 height 33
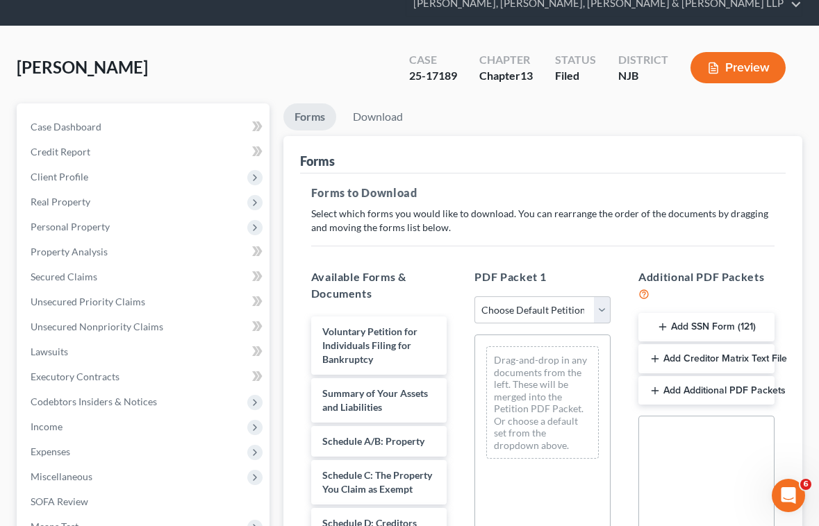
scroll to position [139, 0]
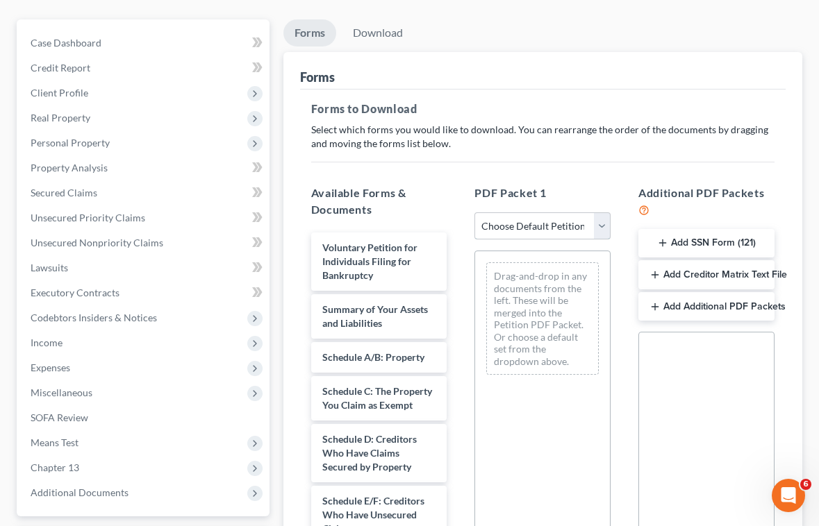
click at [532, 230] on select "Choose Default Petition PDF Packet Complete Bankruptcy Petition (all forms and …" at bounding box center [542, 226] width 136 height 28
select select "2"
click at [474, 212] on select "Choose Default Petition PDF Packet Complete Bankruptcy Petition (all forms and …" at bounding box center [542, 226] width 136 height 28
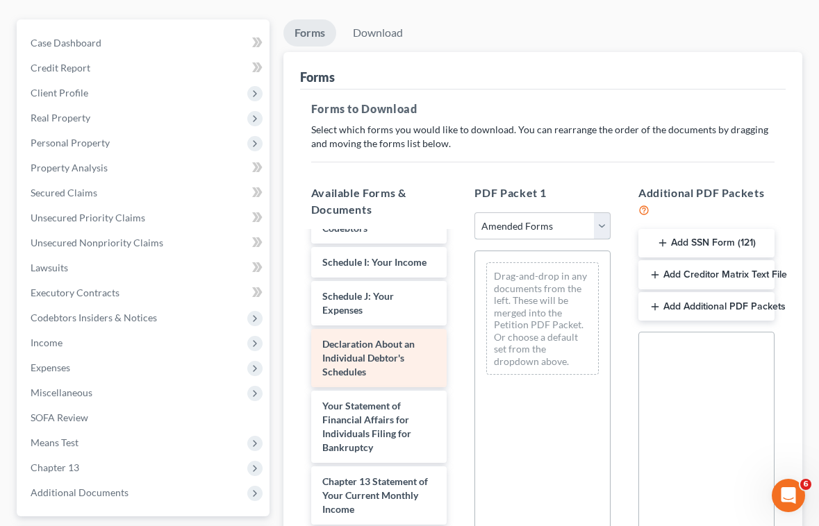
scroll to position [417, 0]
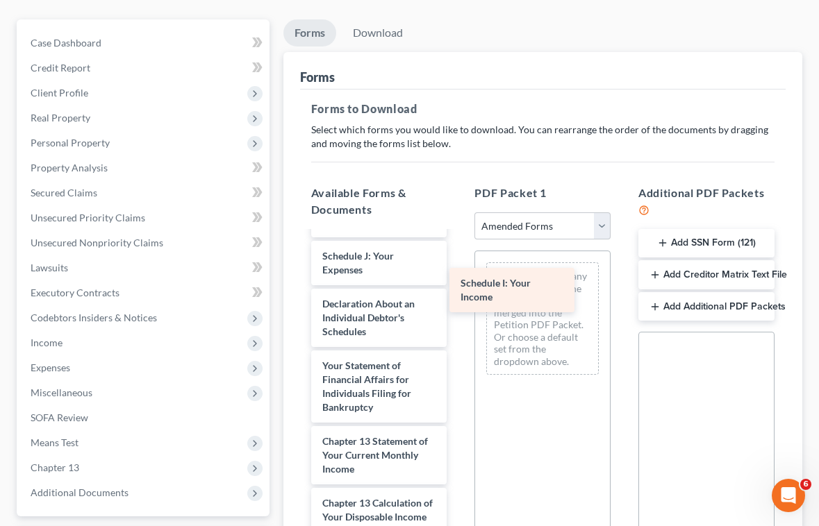
drag, startPoint x: 353, startPoint y: 276, endPoint x: 524, endPoint y: 287, distance: 171.2
click at [458, 285] on div "Schedule I: Your Income Voluntary Petition for Individuals Filing for Bankruptc…" at bounding box center [379, 277] width 158 height 922
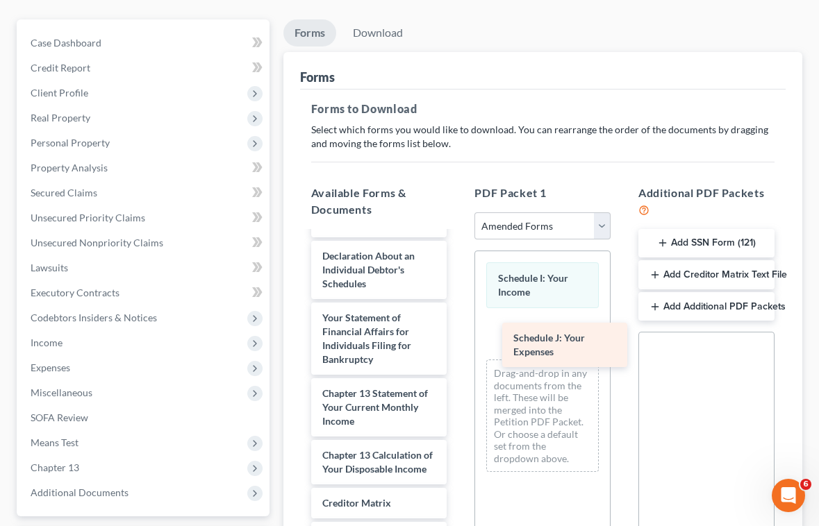
drag, startPoint x: 363, startPoint y: 273, endPoint x: 551, endPoint y: 333, distance: 197.4
click at [458, 333] on div "Schedule J: Your Expenses Voluntary Petition for Individuals Filing for Bankrup…" at bounding box center [379, 253] width 158 height 874
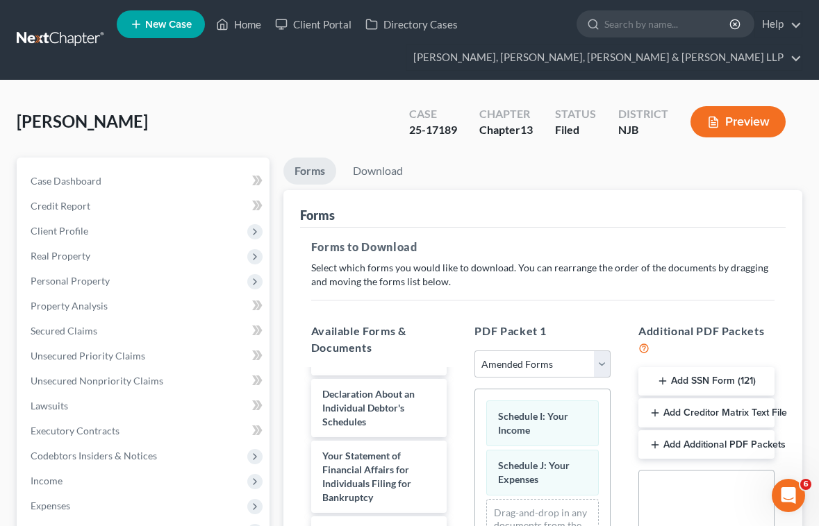
scroll to position [0, 0]
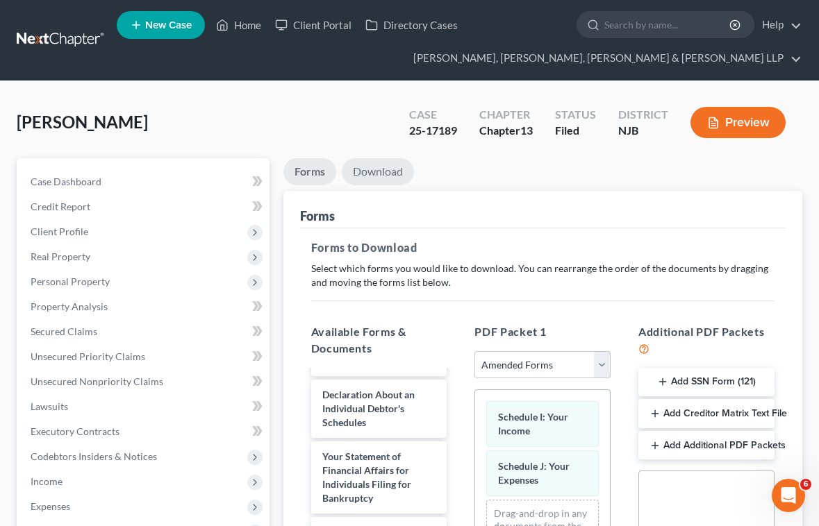
click at [382, 176] on link "Download" at bounding box center [378, 171] width 72 height 27
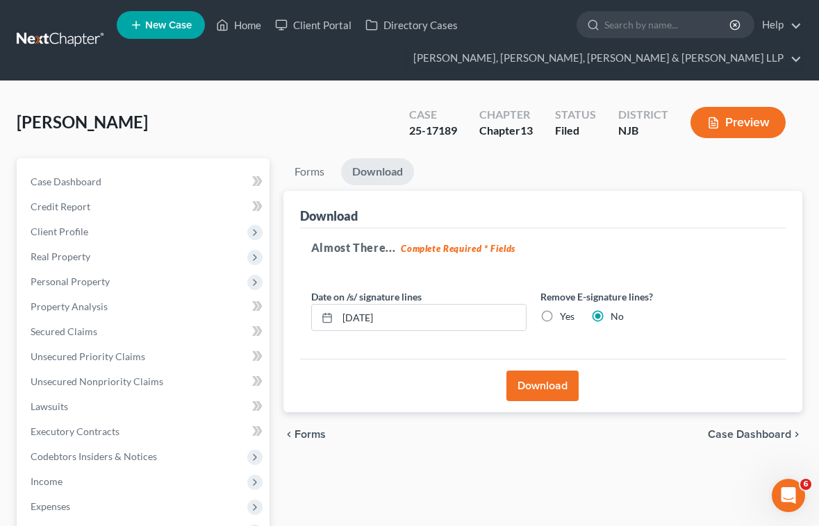
click at [539, 384] on button "Download" at bounding box center [542, 386] width 72 height 31
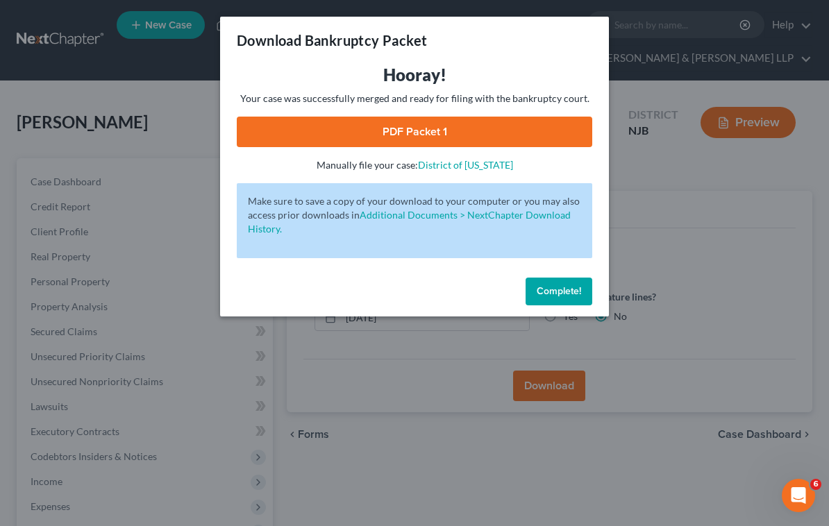
click at [484, 125] on link "PDF Packet 1" at bounding box center [415, 132] width 356 height 31
click at [538, 288] on span "Complete!" at bounding box center [559, 291] width 44 height 12
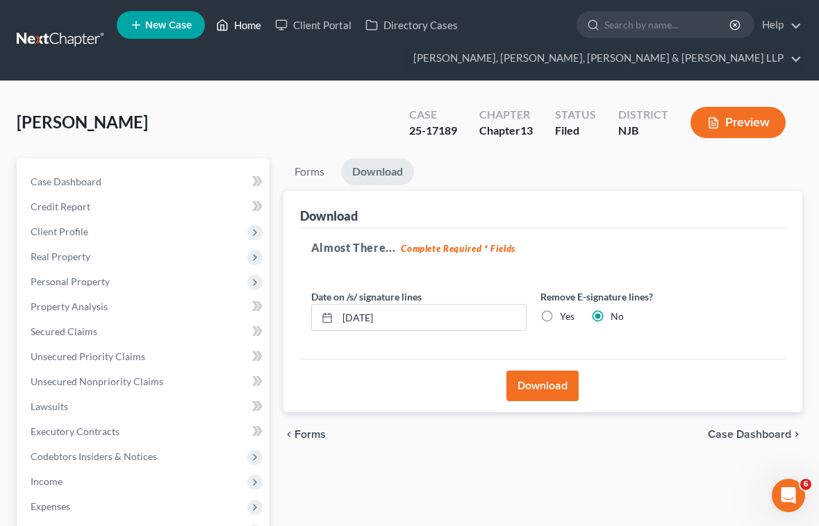
drag, startPoint x: 250, startPoint y: 31, endPoint x: 247, endPoint y: 42, distance: 12.3
click at [250, 31] on link "Home" at bounding box center [238, 24] width 59 height 25
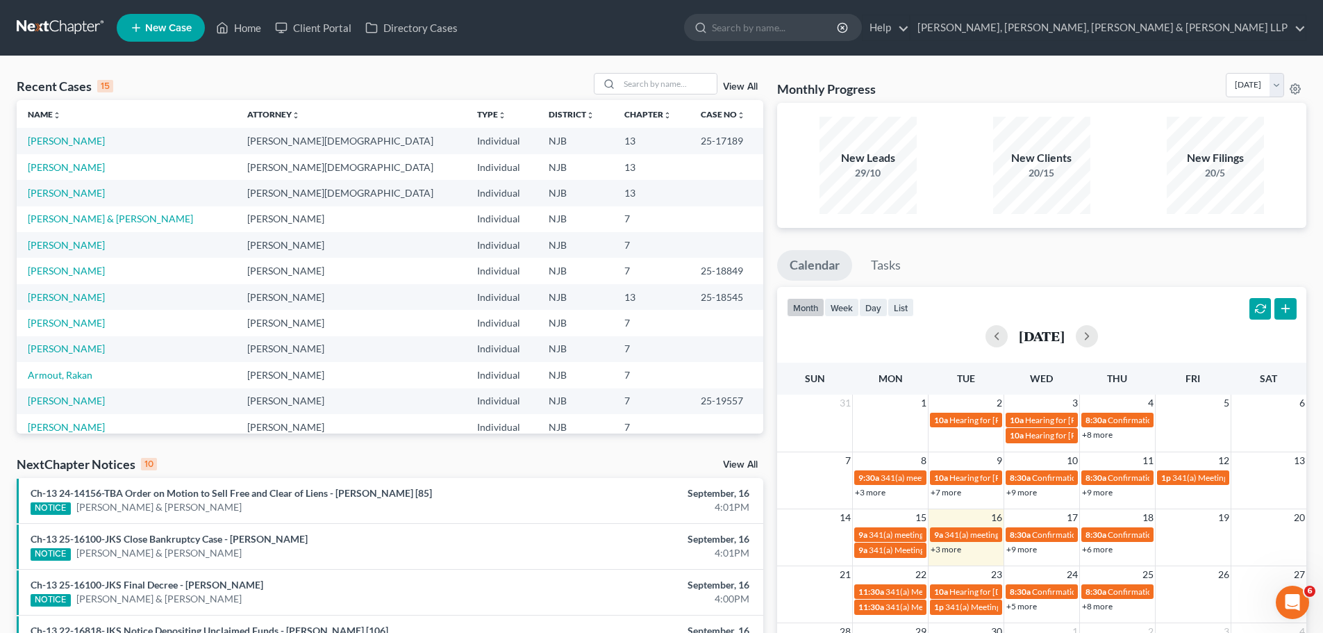
click at [169, 28] on span "New Case" at bounding box center [168, 28] width 47 height 10
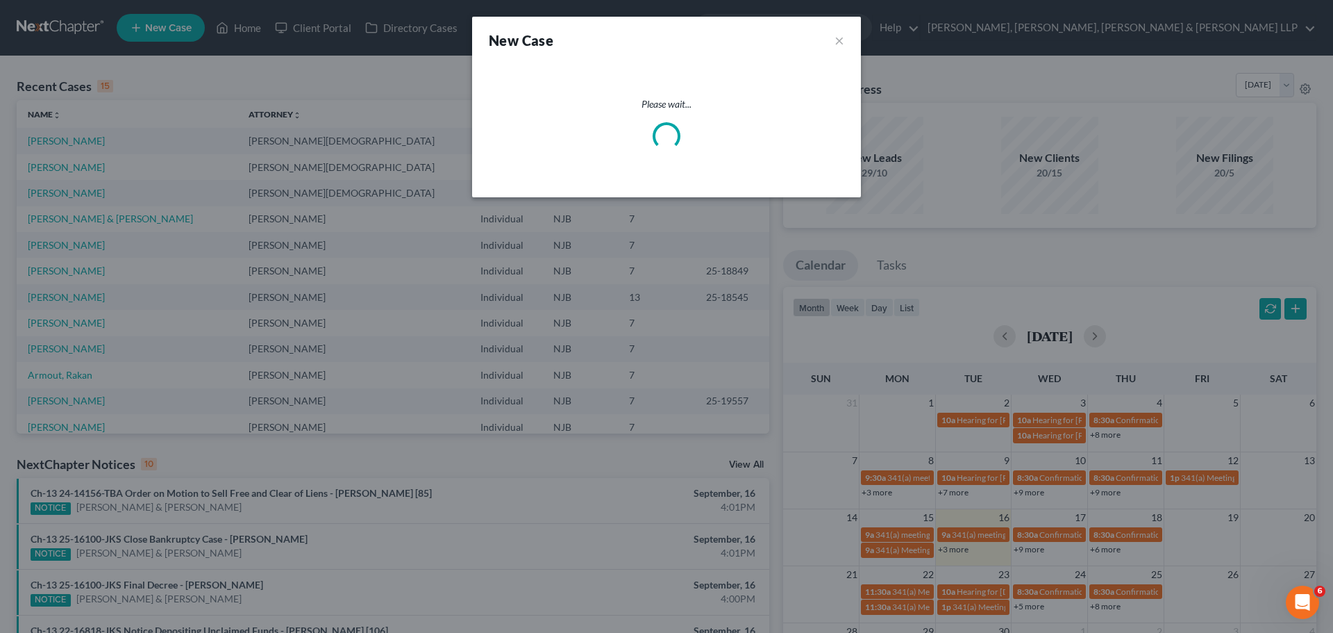
select select "51"
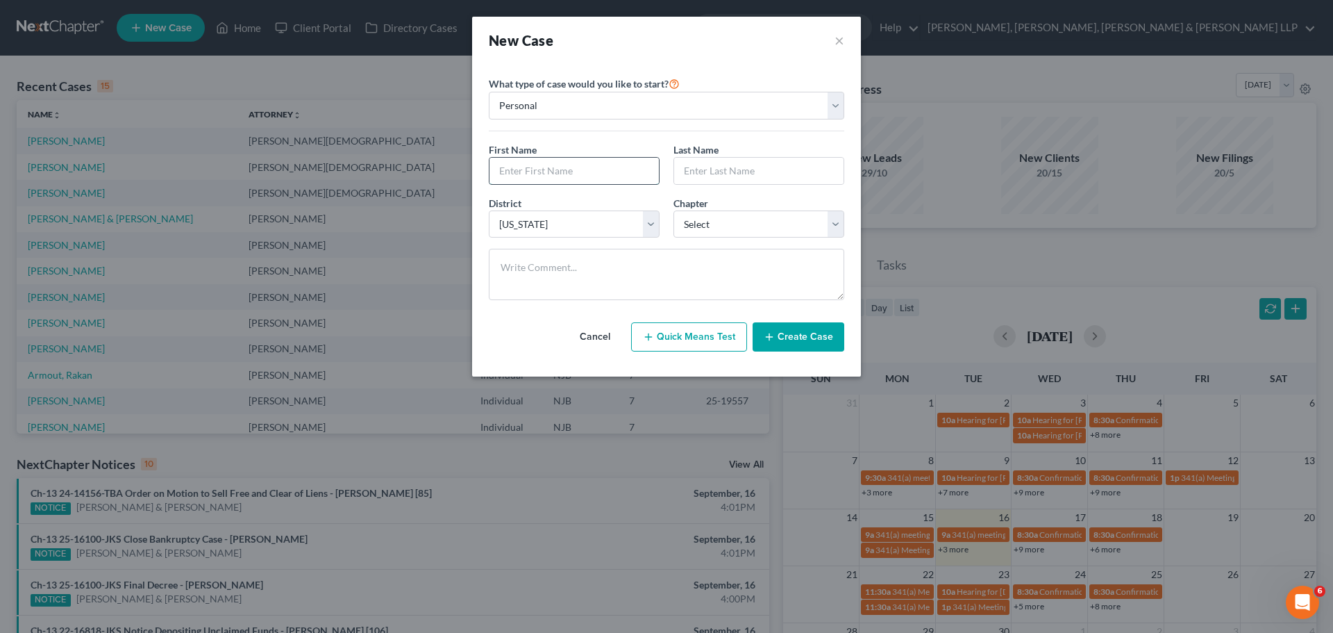
click at [597, 177] on input "text" at bounding box center [574, 171] width 169 height 26
type input "[PERSON_NAME]"
type input "Bartack"
click at [699, 221] on select "Select 7 11 12 13" at bounding box center [759, 224] width 171 height 28
select select "3"
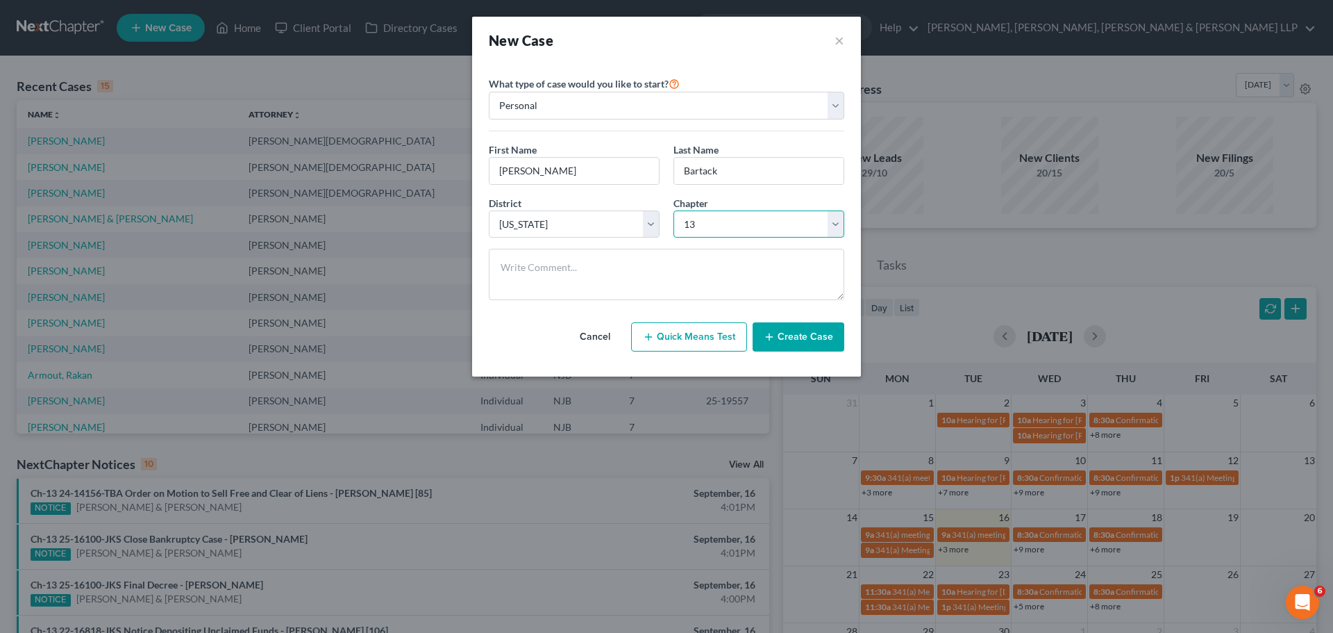
click at [674, 210] on select "Select 7 11 12 13" at bounding box center [759, 224] width 171 height 28
click at [707, 173] on input "Bartack" at bounding box center [758, 171] width 169 height 26
type input "[PERSON_NAME]"
click at [796, 341] on button "Create Case" at bounding box center [799, 336] width 92 height 29
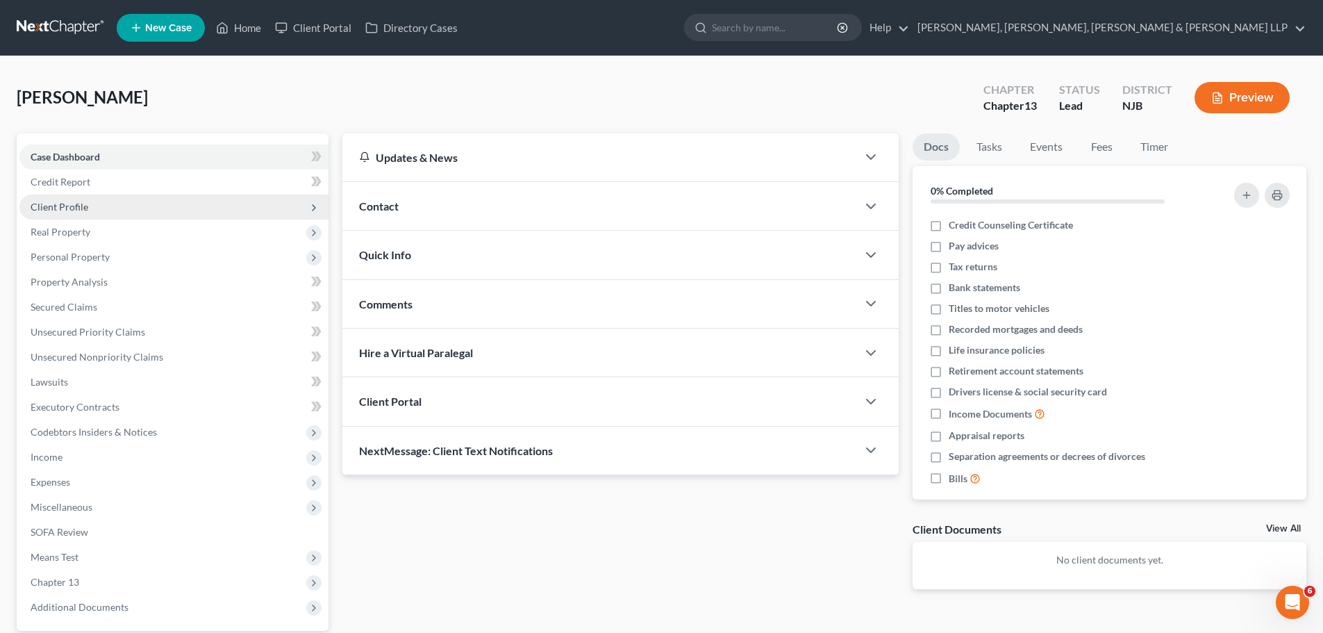
drag, startPoint x: 62, startPoint y: 207, endPoint x: 71, endPoint y: 218, distance: 14.3
click at [62, 207] on span "Client Profile" at bounding box center [60, 207] width 58 height 12
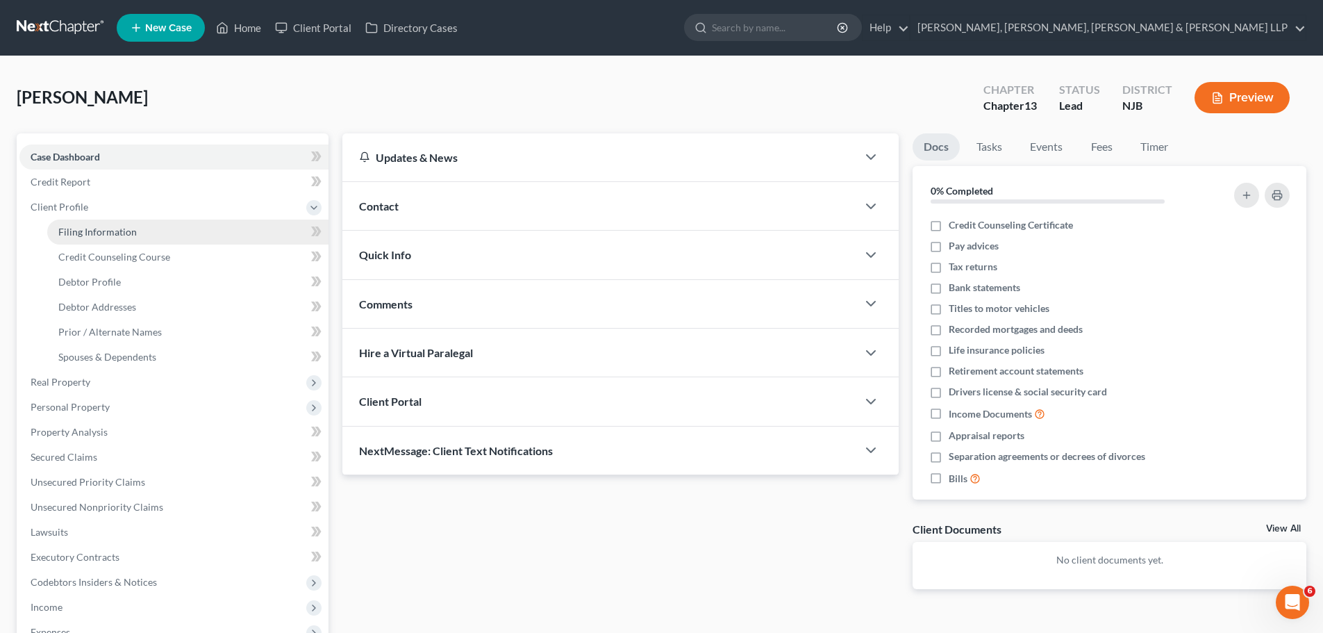
click at [76, 226] on span "Filing Information" at bounding box center [97, 232] width 78 height 12
select select "1"
select select "0"
select select "3"
select select "51"
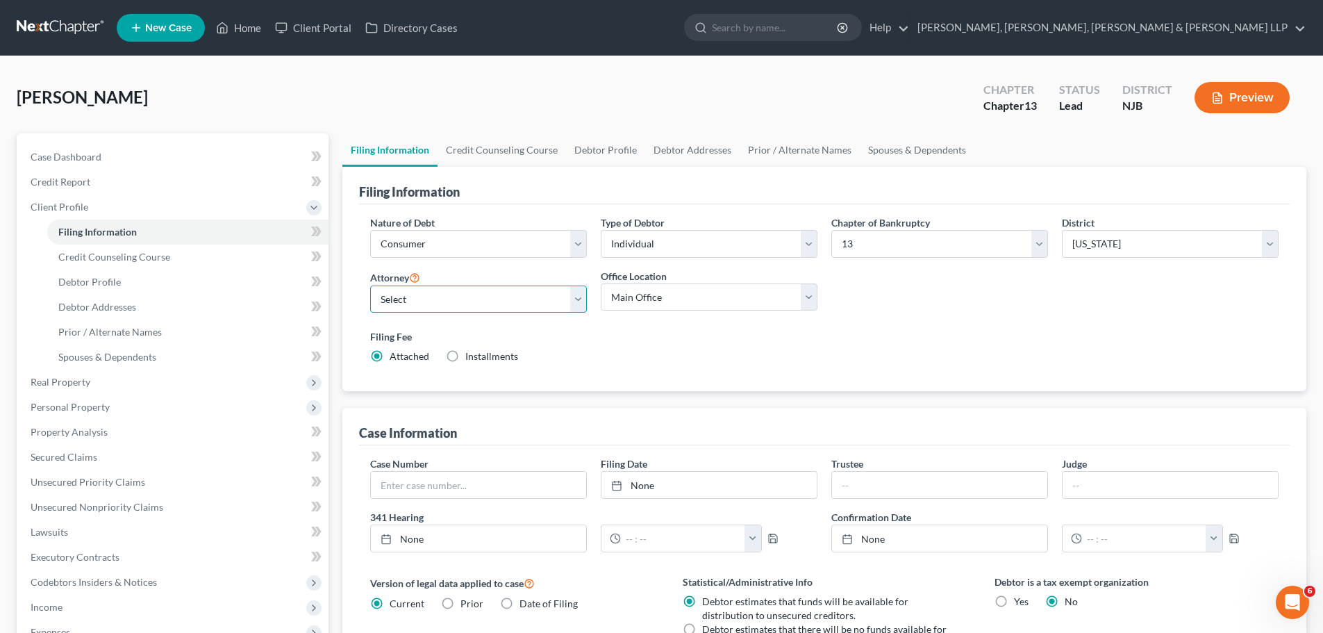
click at [476, 292] on select "Select [PERSON_NAME] - NJB [PERSON_NAME] - NYNB [PERSON_NAME] - NYEB [PERSON_NA…" at bounding box center [478, 299] width 217 height 28
select select "8"
click at [370, 285] on select "Select [PERSON_NAME] - NJB [PERSON_NAME] - NYNB [PERSON_NAME] - NYEB [PERSON_NA…" at bounding box center [478, 299] width 217 height 28
drag, startPoint x: 633, startPoint y: 295, endPoint x: 633, endPoint y: 302, distance: 7.0
click at [633, 295] on select "Main Office Scura, [GEOGRAPHIC_DATA], [PERSON_NAME], [PERSON_NAME] & [PERSON_NA…" at bounding box center [709, 297] width 217 height 28
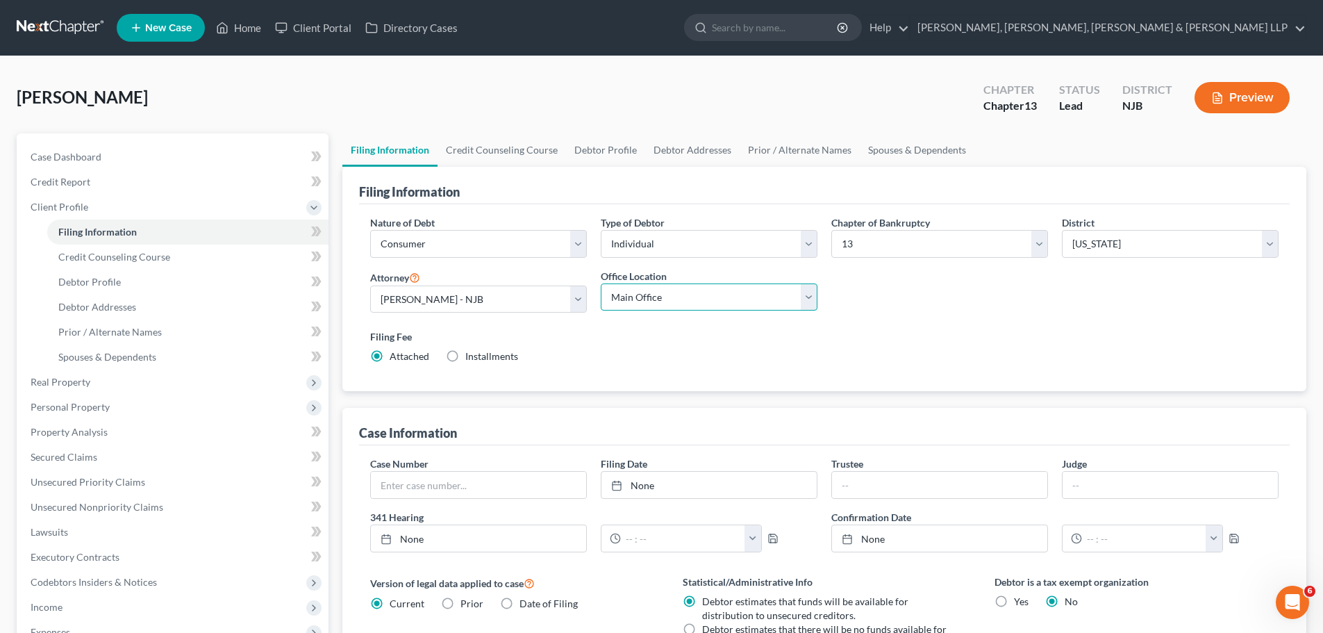
select select "0"
click at [601, 283] on select "Main Office Scura, [GEOGRAPHIC_DATA], [PERSON_NAME], [PERSON_NAME] & [PERSON_NA…" at bounding box center [709, 297] width 217 height 28
click at [509, 154] on link "Credit Counseling Course" at bounding box center [501, 149] width 128 height 33
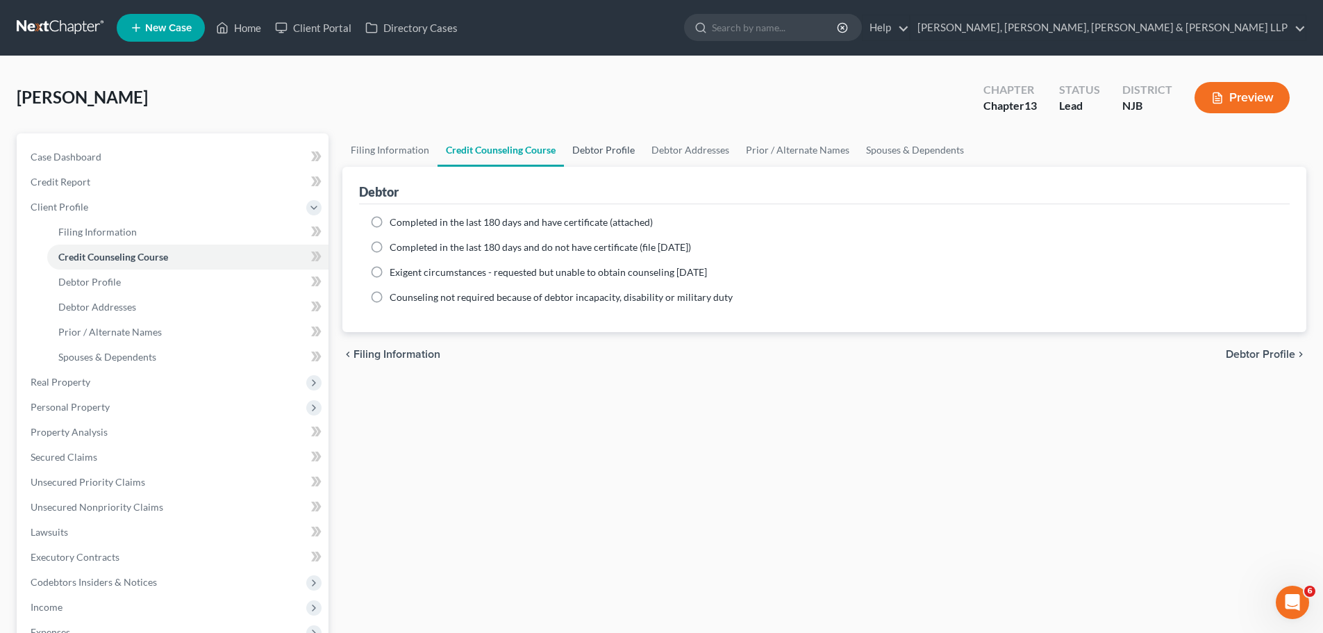
click at [608, 151] on link "Debtor Profile" at bounding box center [603, 149] width 79 height 33
select select "0"
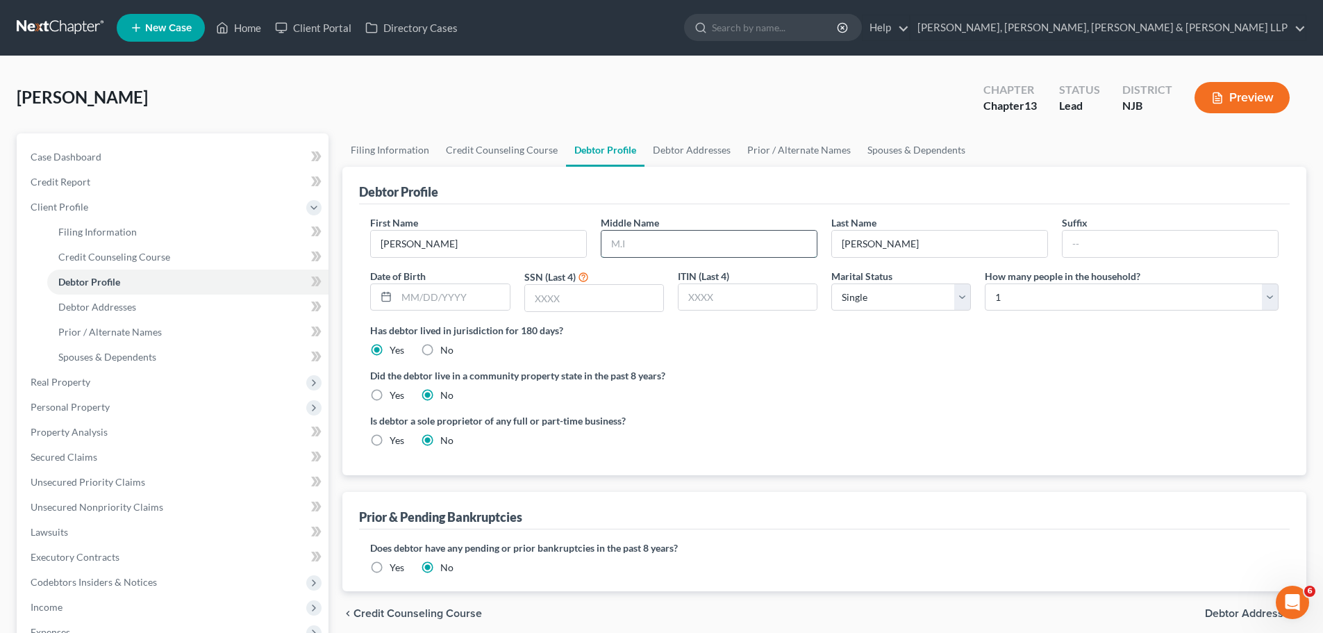
click at [735, 238] on input "text" at bounding box center [708, 244] width 215 height 26
type input "[PERSON_NAME]"
drag, startPoint x: 1100, startPoint y: 519, endPoint x: 1089, endPoint y: 519, distance: 10.4
click at [818, 519] on div "Prior & Pending Bankruptcies" at bounding box center [824, 510] width 930 height 37
click at [473, 298] on input "text" at bounding box center [452, 297] width 112 height 26
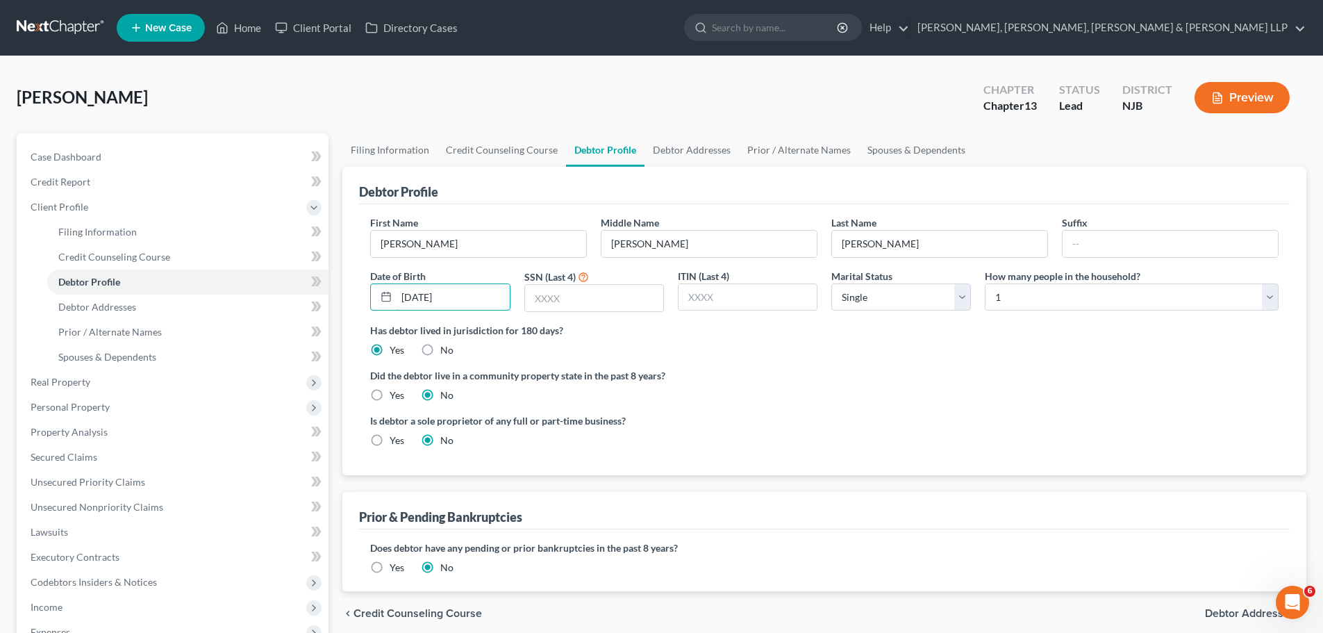
type input "[DATE]"
click at [818, 490] on div "Debtor Profile First Name [PERSON_NAME] Middle Name [PERSON_NAME] Last Name [PE…" at bounding box center [824, 379] width 964 height 424
click at [492, 151] on link "Credit Counseling Course" at bounding box center [501, 149] width 128 height 33
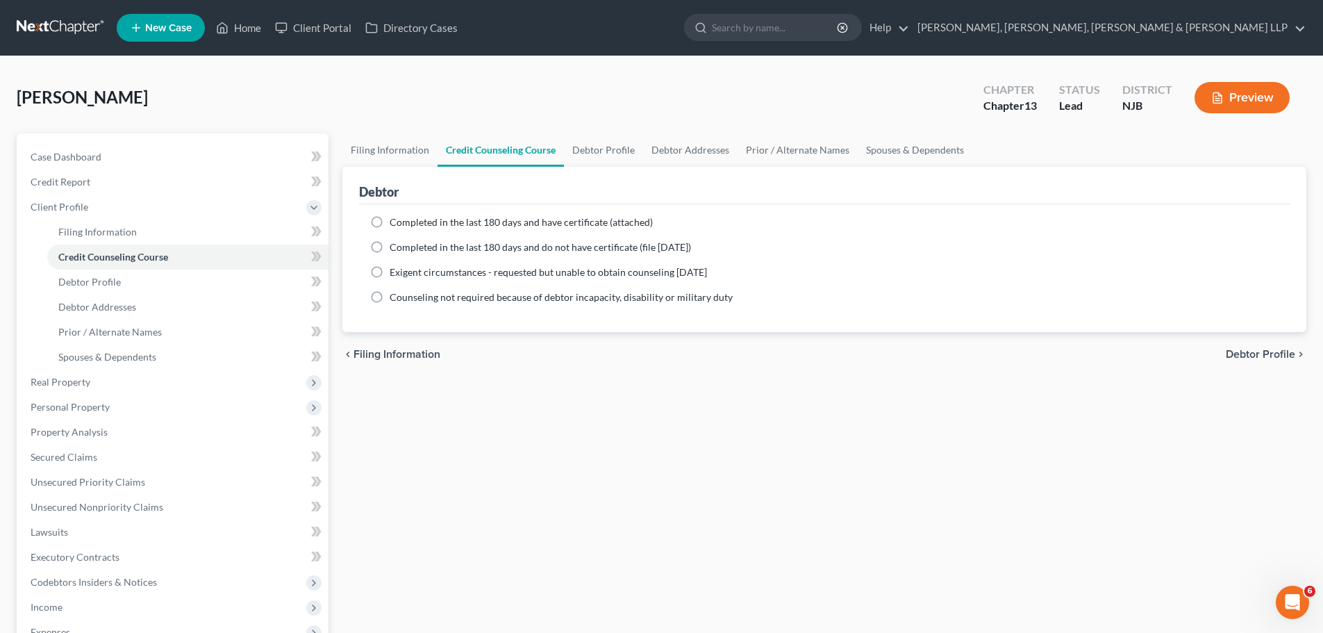
click at [492, 224] on span "Completed in the last 180 days and have certificate (attached)" at bounding box center [521, 222] width 263 height 12
click at [404, 224] on input "Completed in the last 180 days and have certificate (attached)" at bounding box center [399, 219] width 9 height 9
radio input "true"
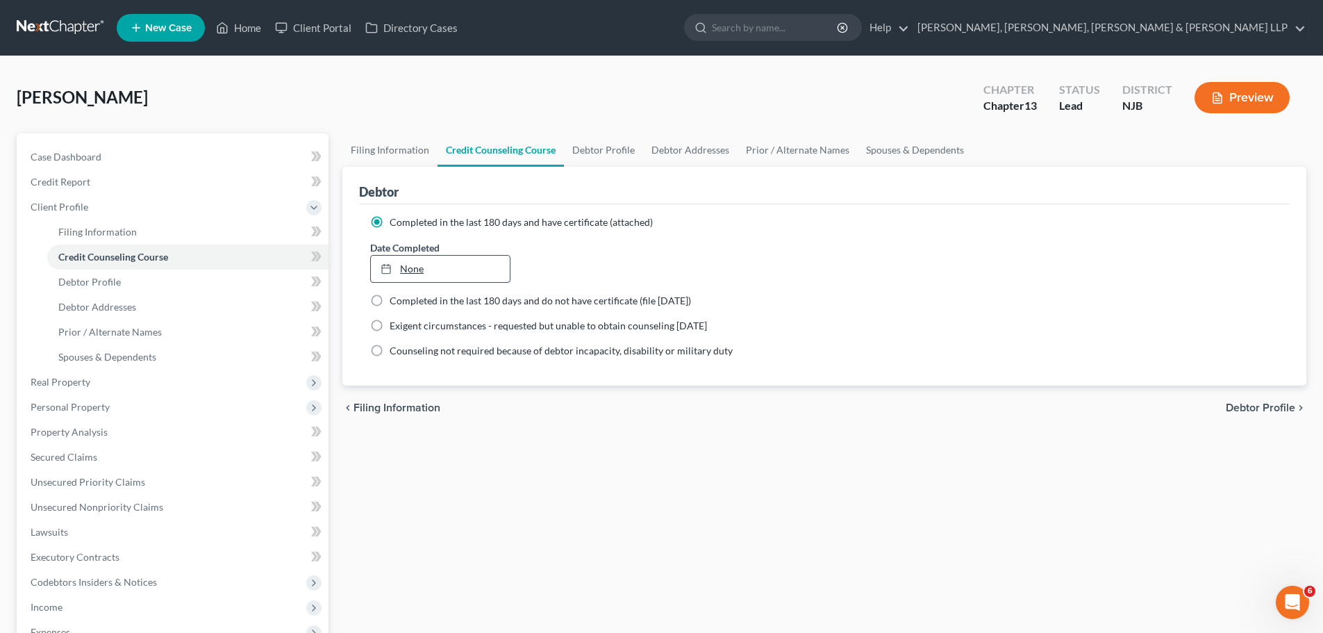
type input "[DATE]"
click at [488, 260] on link "[DATE]" at bounding box center [440, 269] width 138 height 26
click at [818, 526] on div "Filing Information Credit Counseling Course Debtor Profile Debtor Addresses Pri…" at bounding box center [824, 496] width 978 height 727
drag, startPoint x: 242, startPoint y: 29, endPoint x: 258, endPoint y: 52, distance: 27.9
click at [242, 28] on link "Home" at bounding box center [238, 27] width 59 height 25
